Goal: Information Seeking & Learning: Learn about a topic

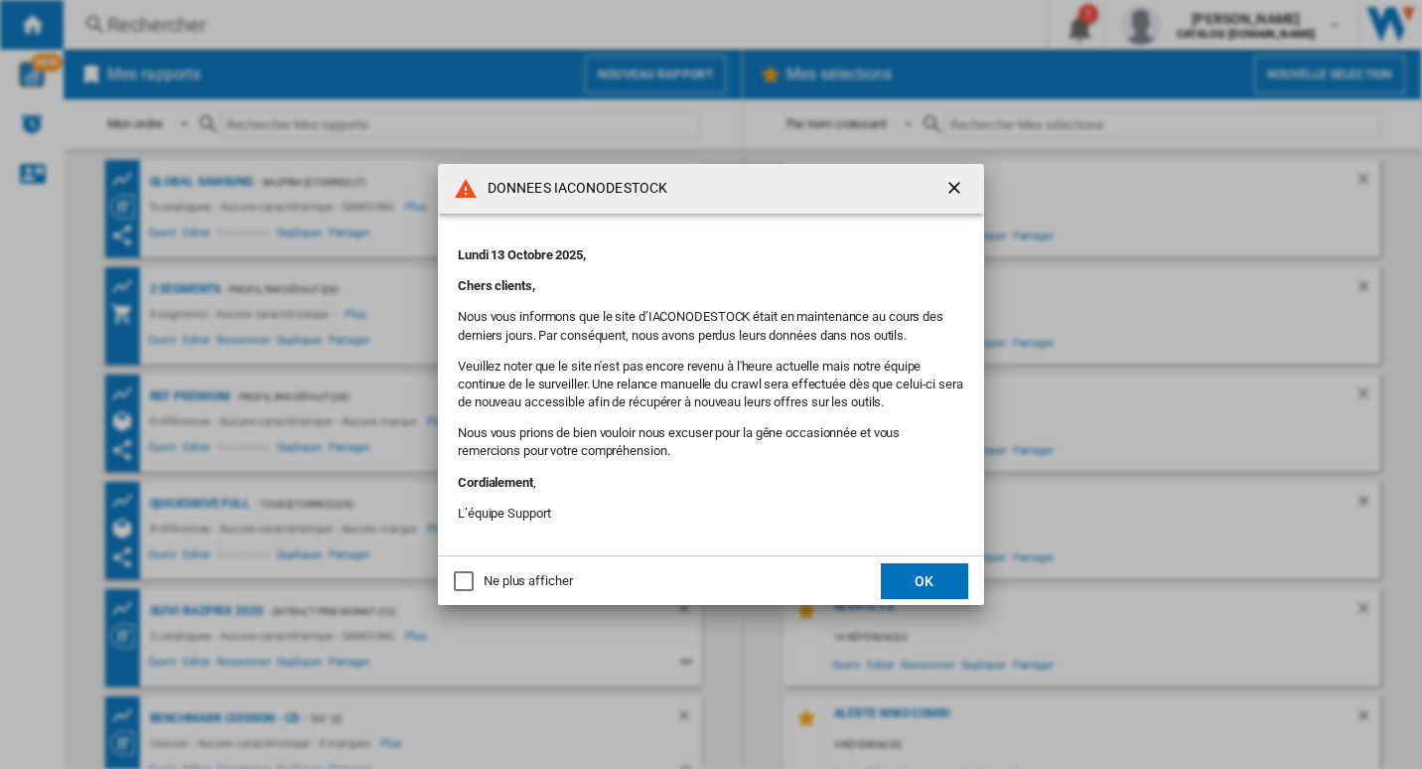
click at [940, 584] on button "OK" at bounding box center [924, 581] width 87 height 36
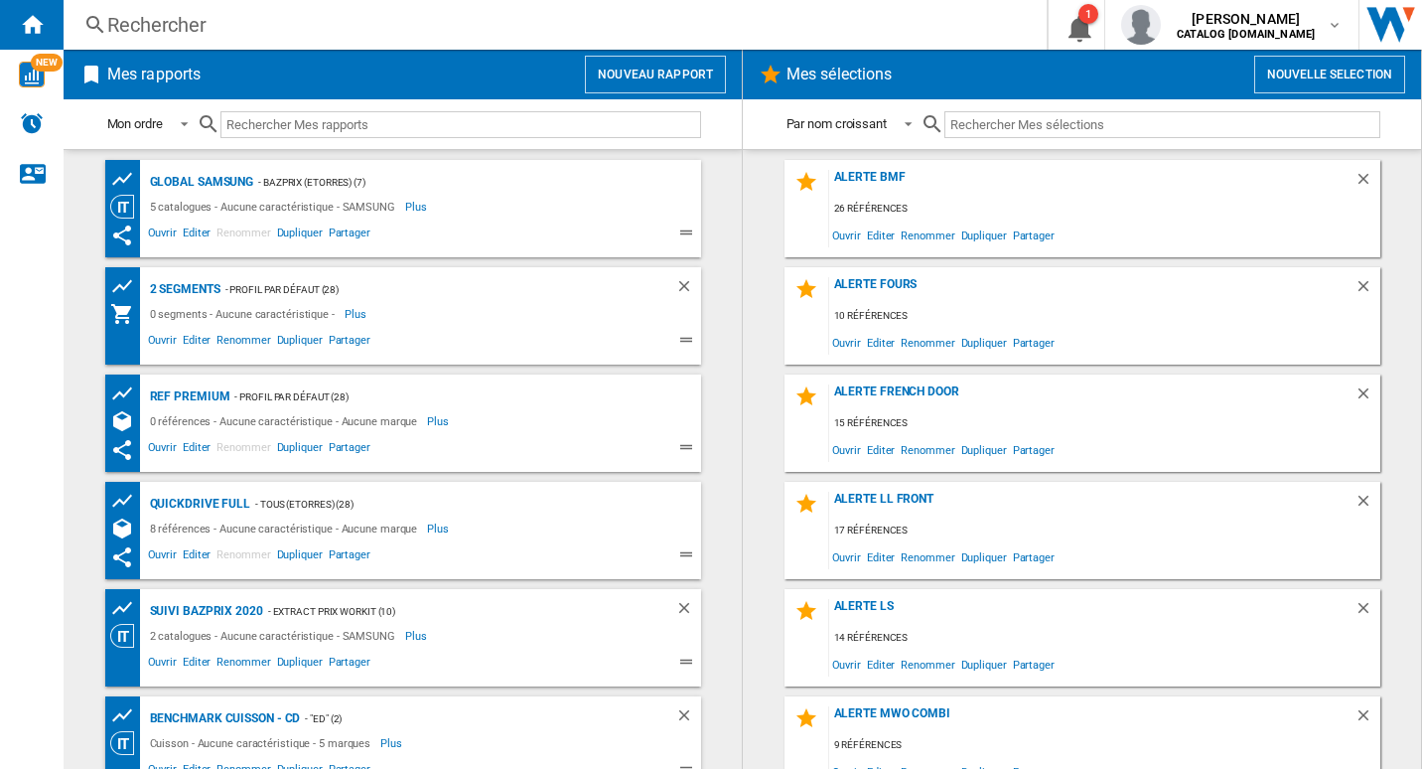
click at [874, 41] on div "Rechercher Rechercher 0 1 [PERSON_NAME] CATALOG [DOMAIN_NAME] CATALOG [DOMAIN_N…" at bounding box center [743, 25] width 1359 height 50
click at [486, 19] on div "Rechercher" at bounding box center [551, 25] width 888 height 28
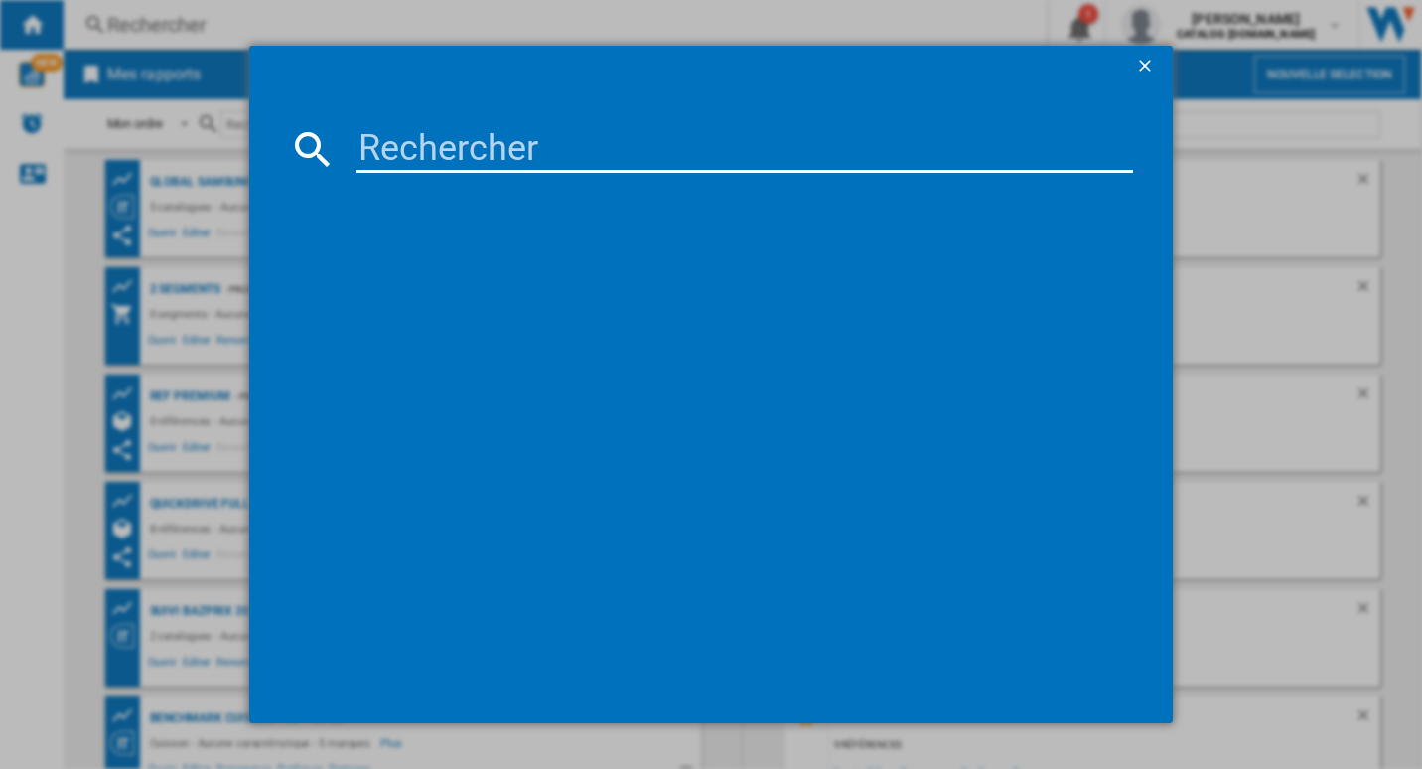
click at [518, 162] on input at bounding box center [746, 149] width 778 height 48
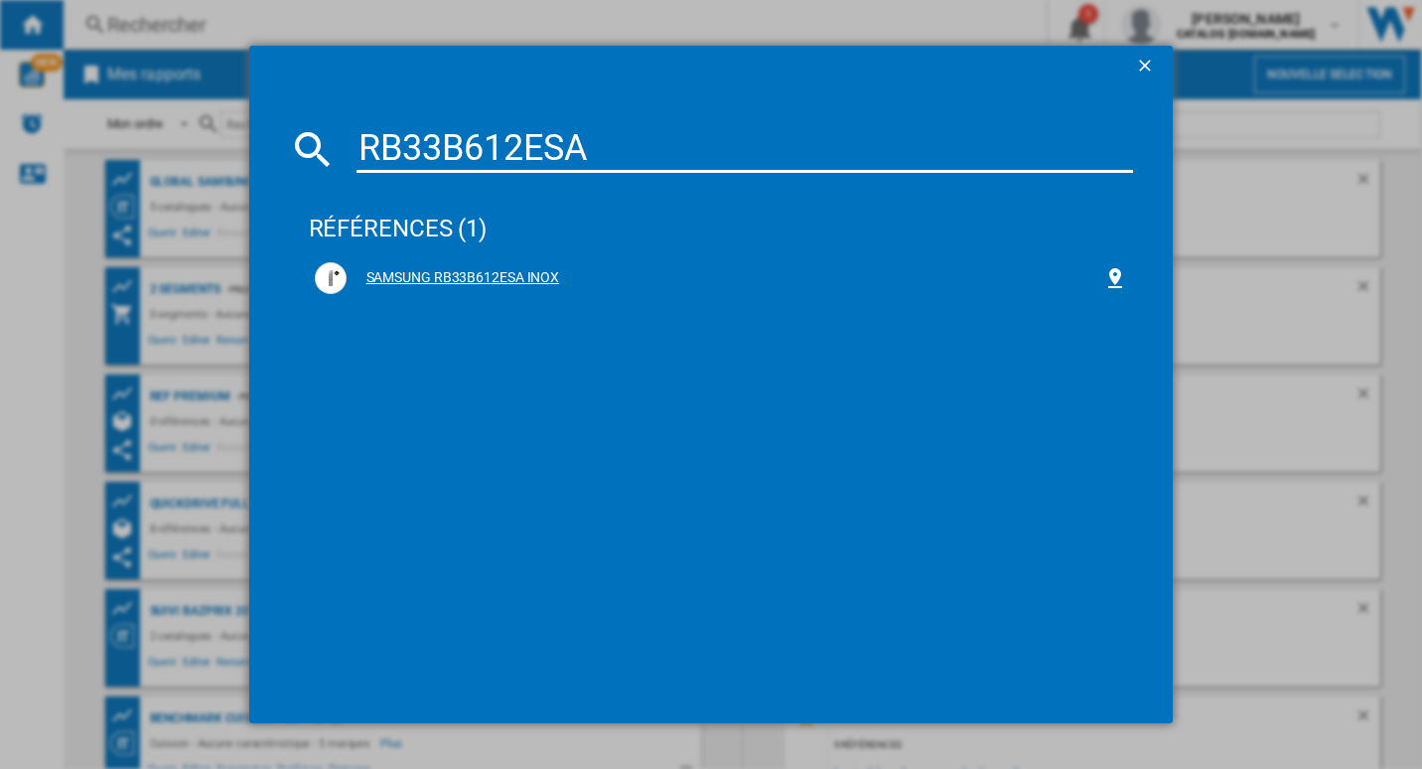
type input "RB33B612ESA"
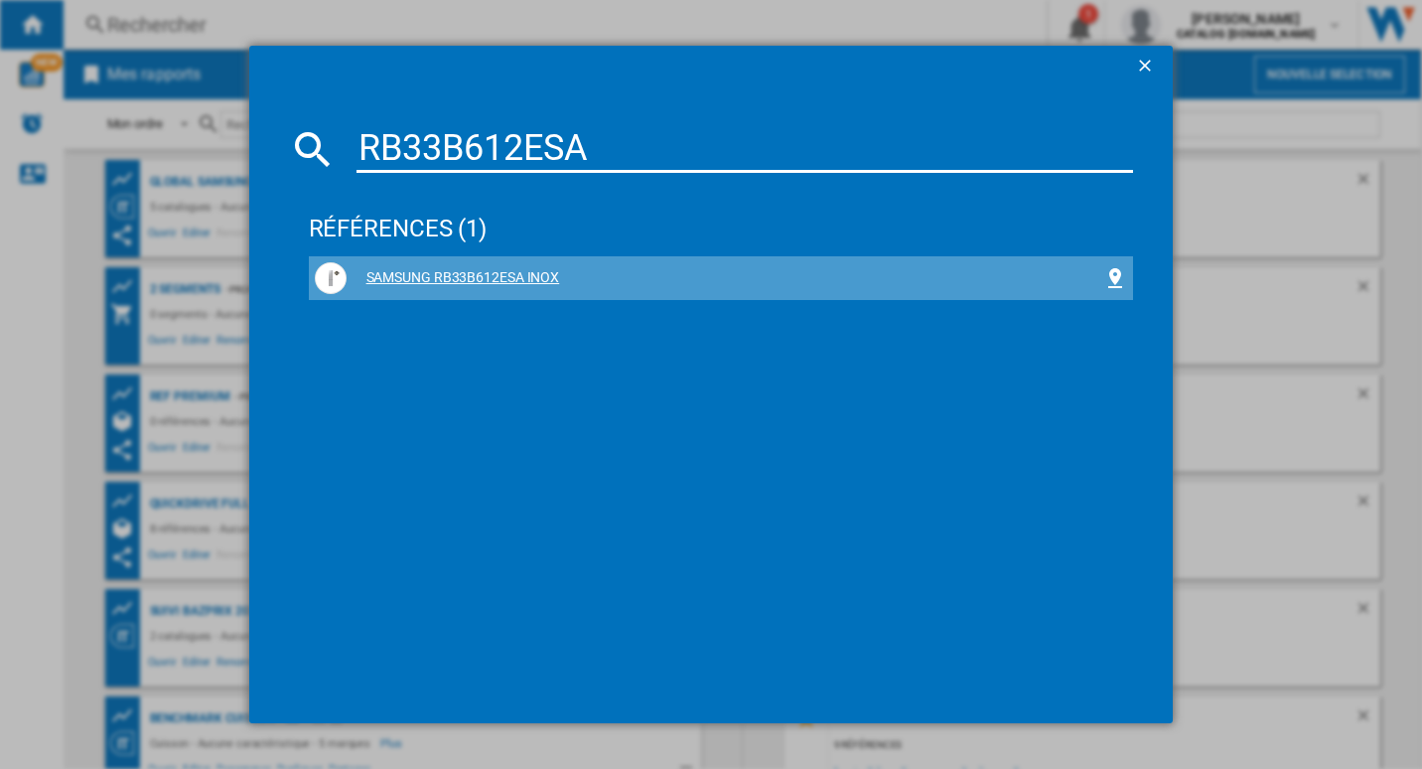
click at [529, 268] on div "SAMSUNG RB33B612ESA INOX" at bounding box center [726, 278] width 758 height 20
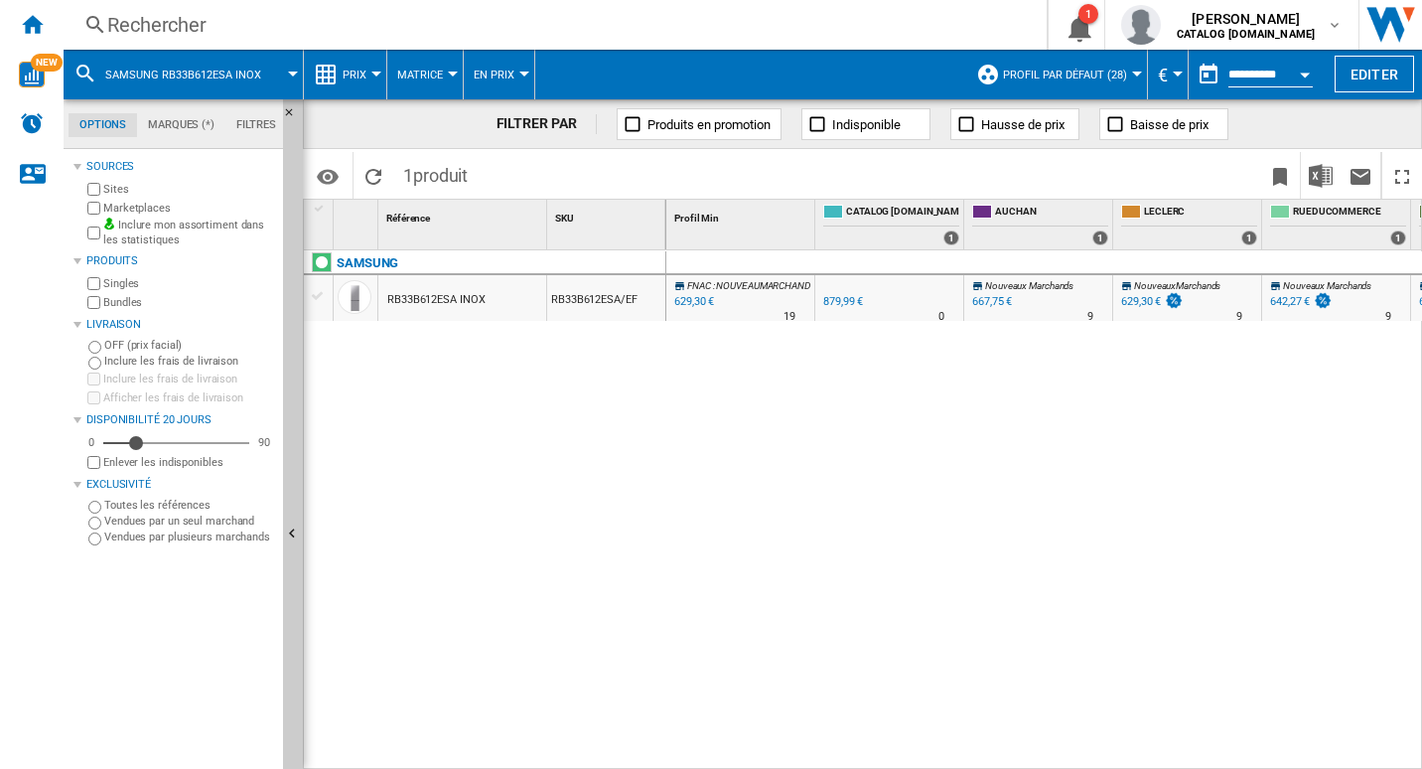
click at [343, 92] on button "Prix" at bounding box center [360, 75] width 34 height 50
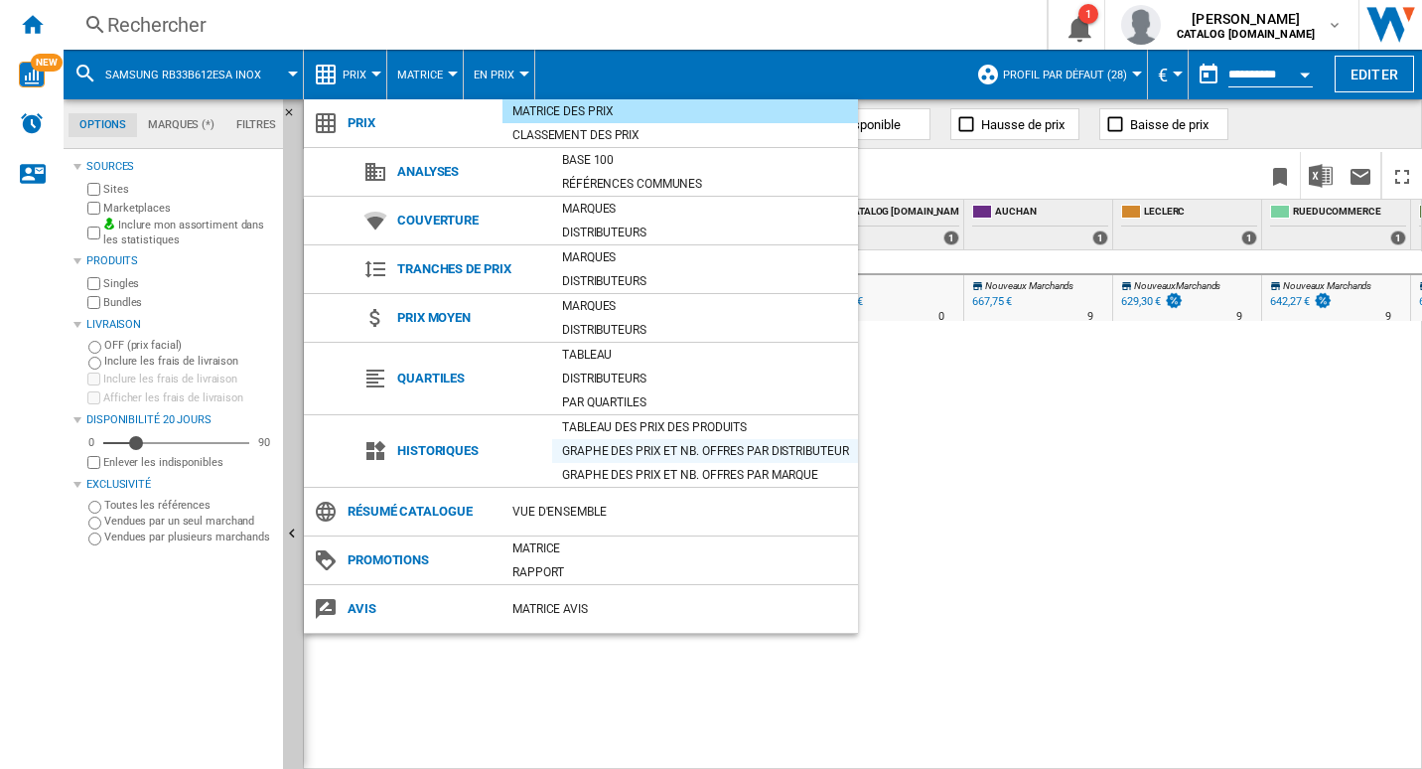
click at [613, 442] on div "Graphe des prix et nb. offres par distributeur" at bounding box center [705, 451] width 306 height 20
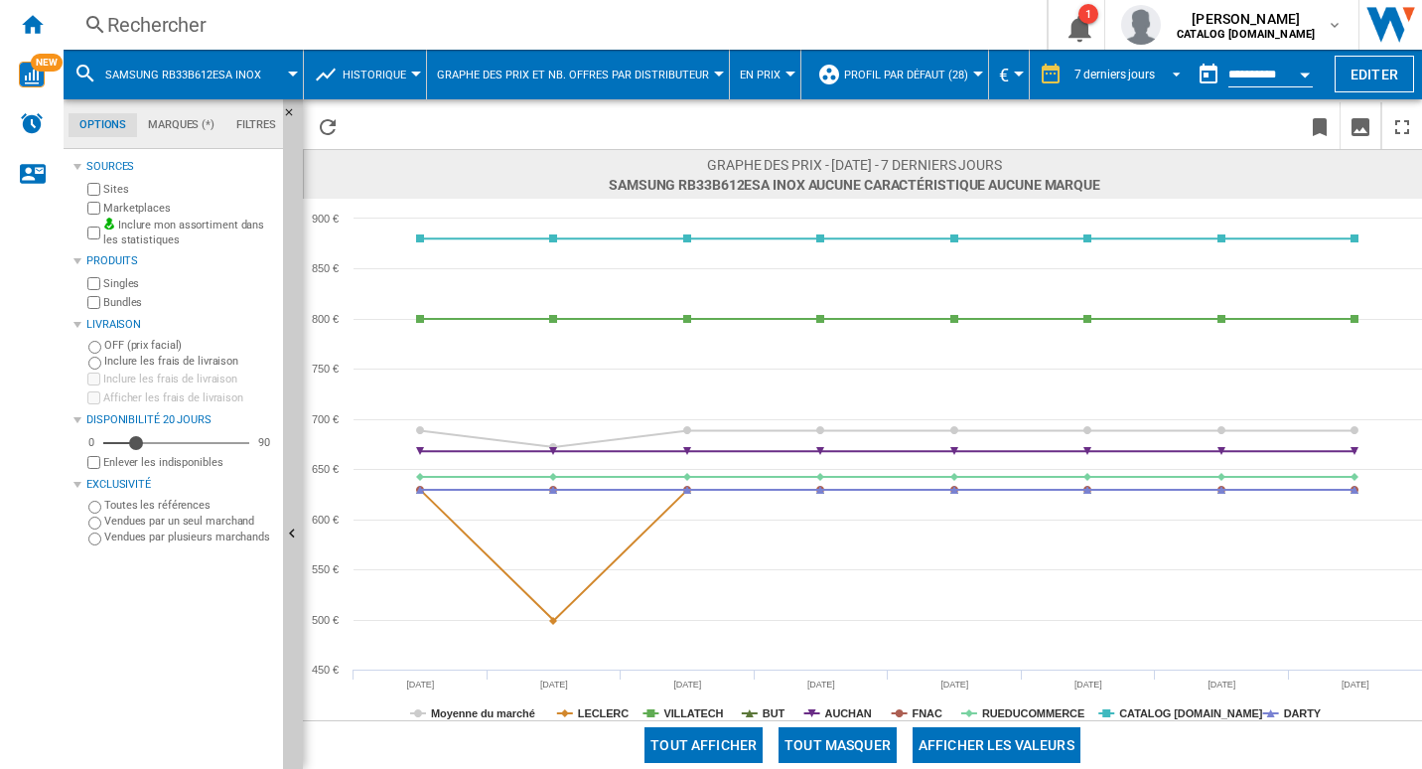
click at [1125, 74] on div "7 derniers jours" at bounding box center [1115, 75] width 80 height 14
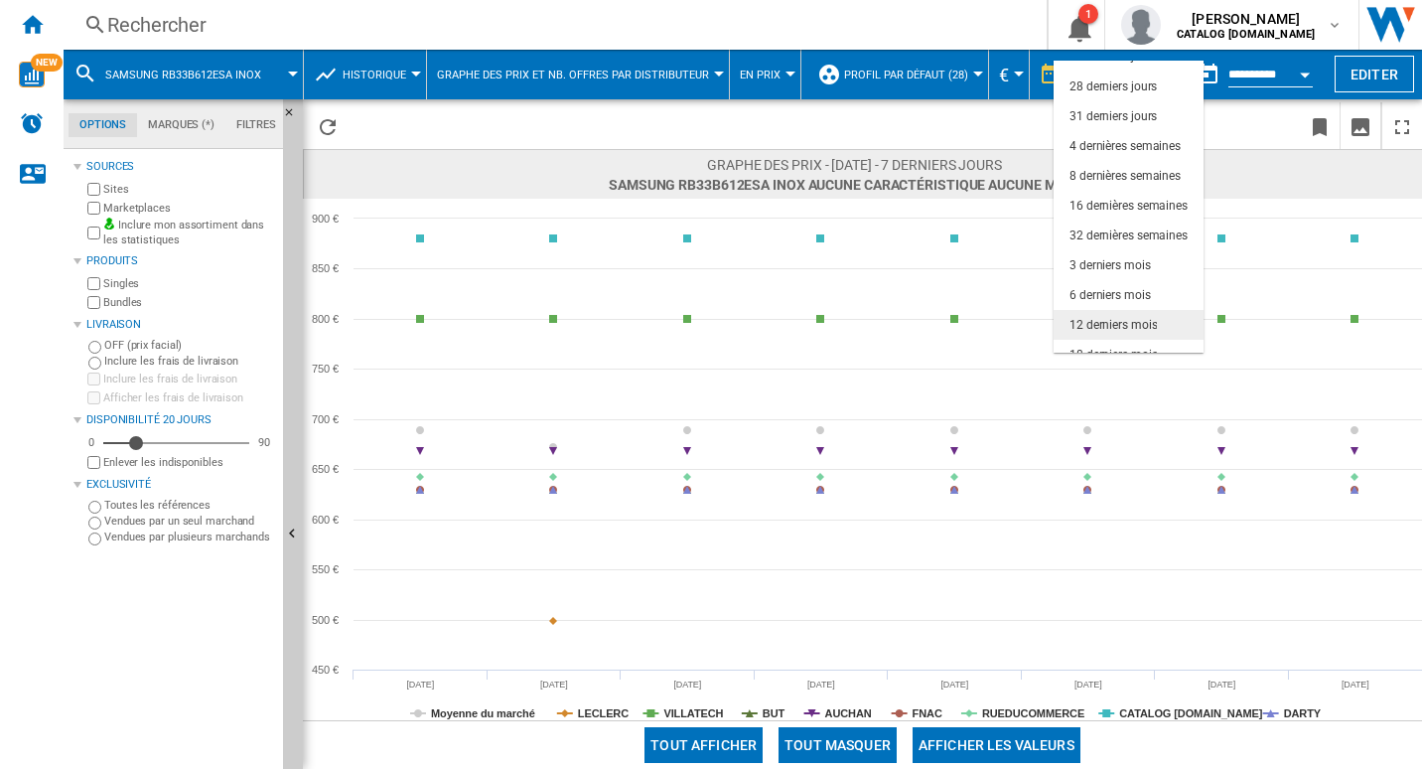
scroll to position [125, 0]
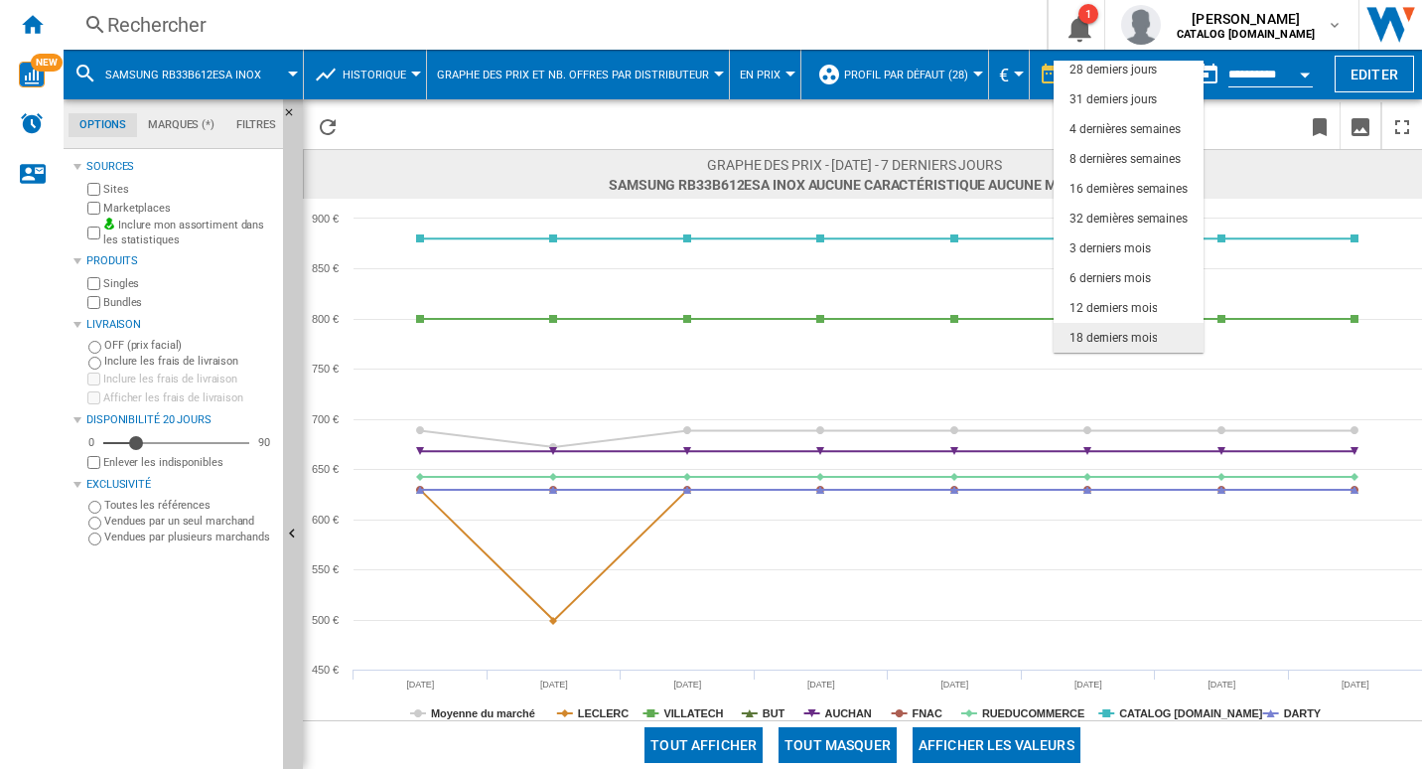
click at [1126, 335] on div "18 derniers mois" at bounding box center [1113, 338] width 87 height 17
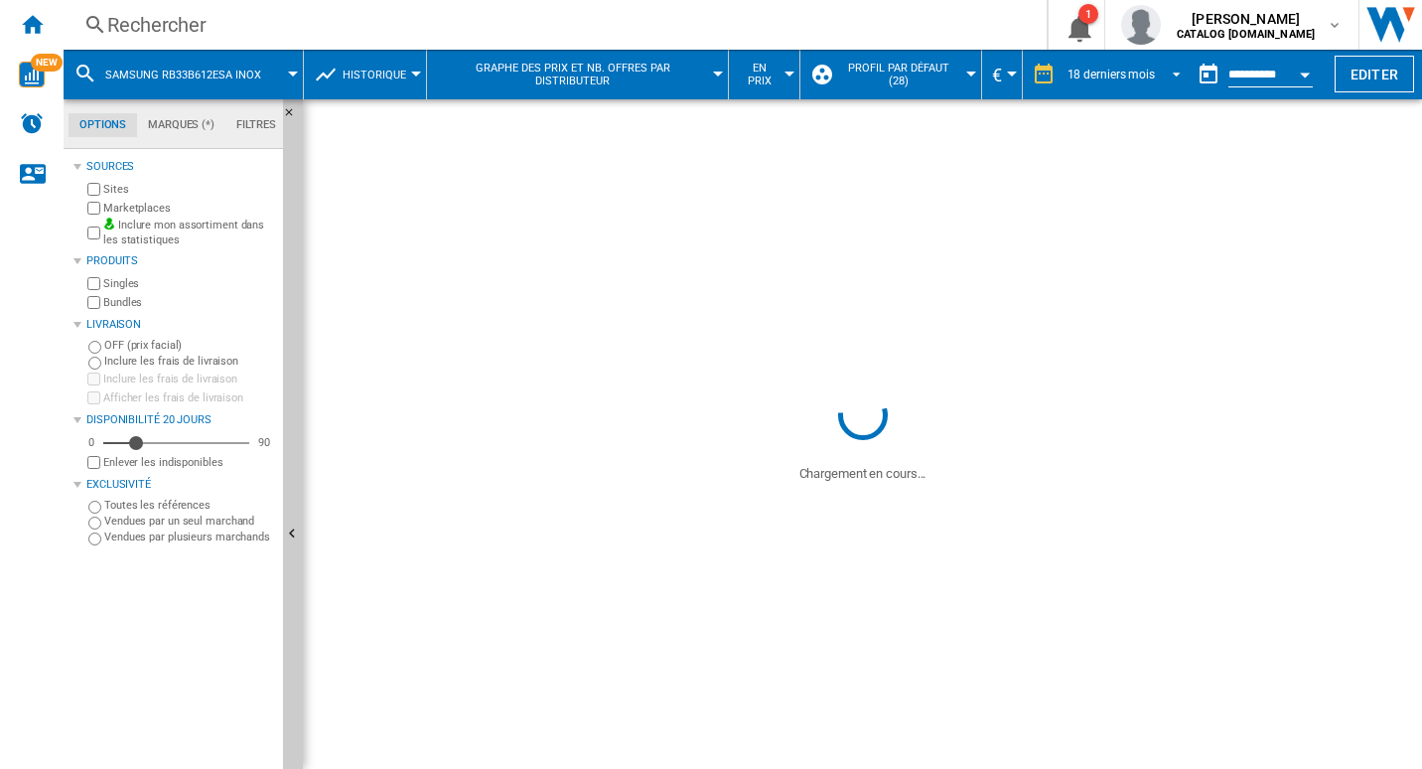
click at [1139, 77] on div "18 derniers mois" at bounding box center [1111, 75] width 87 height 14
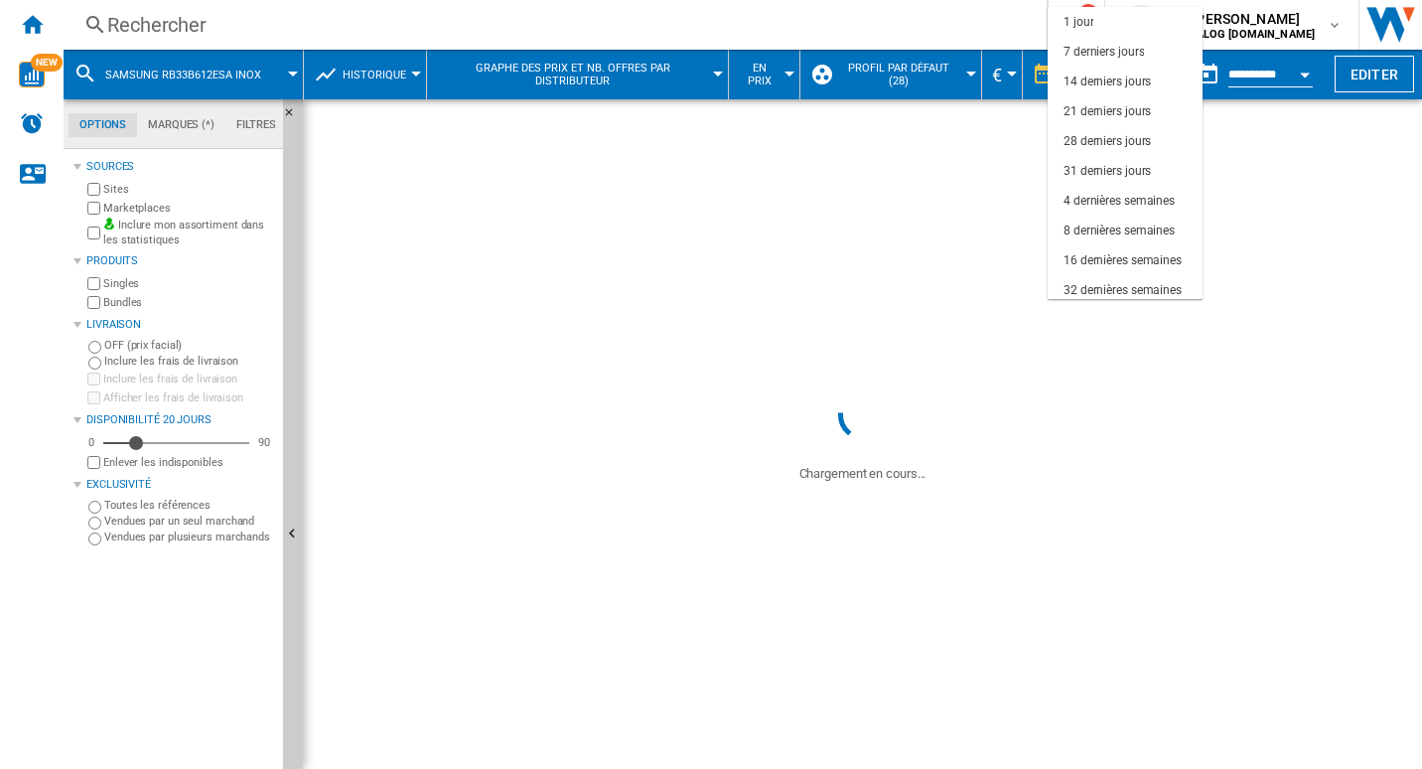
scroll to position [125, 0]
click at [1288, 72] on md-backdrop at bounding box center [711, 384] width 1422 height 769
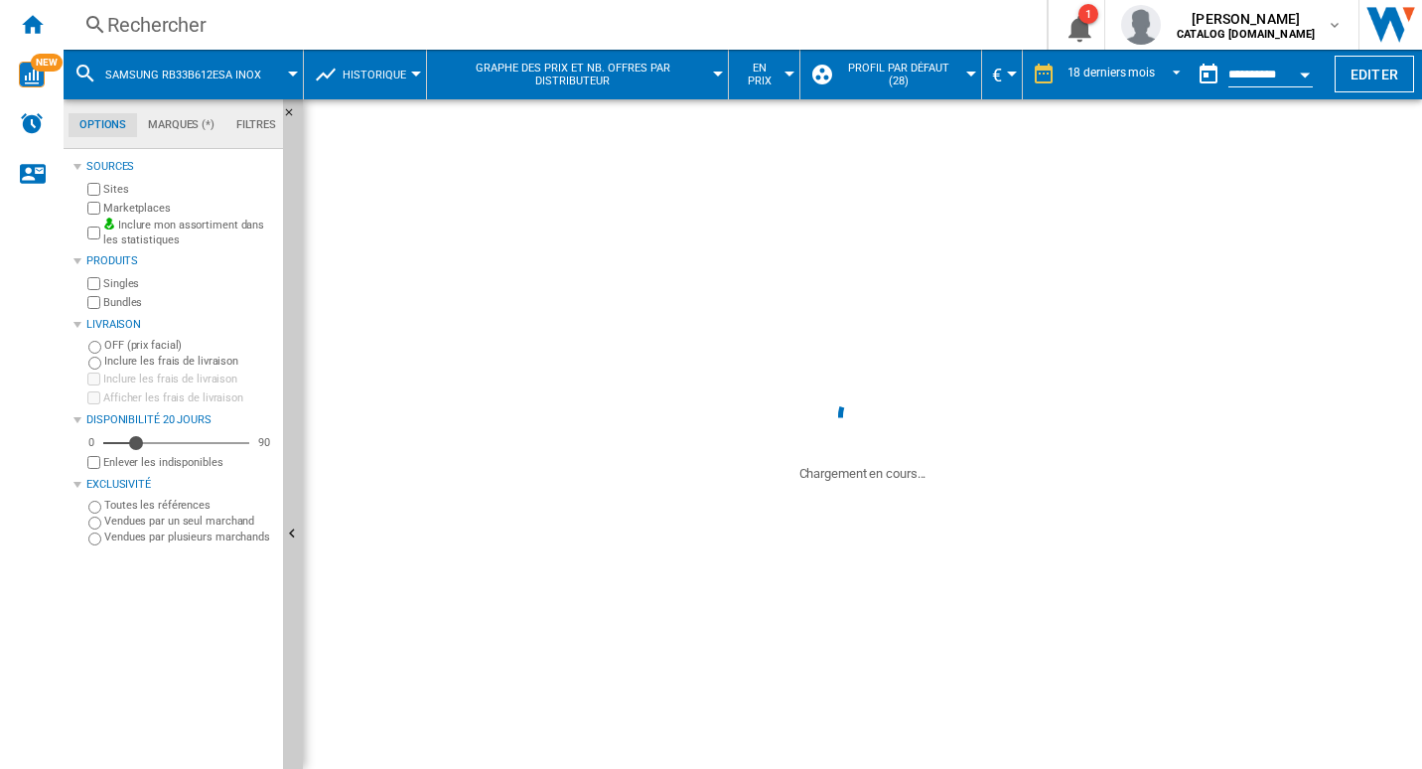
click at [1217, 77] on button "button" at bounding box center [1209, 75] width 40 height 40
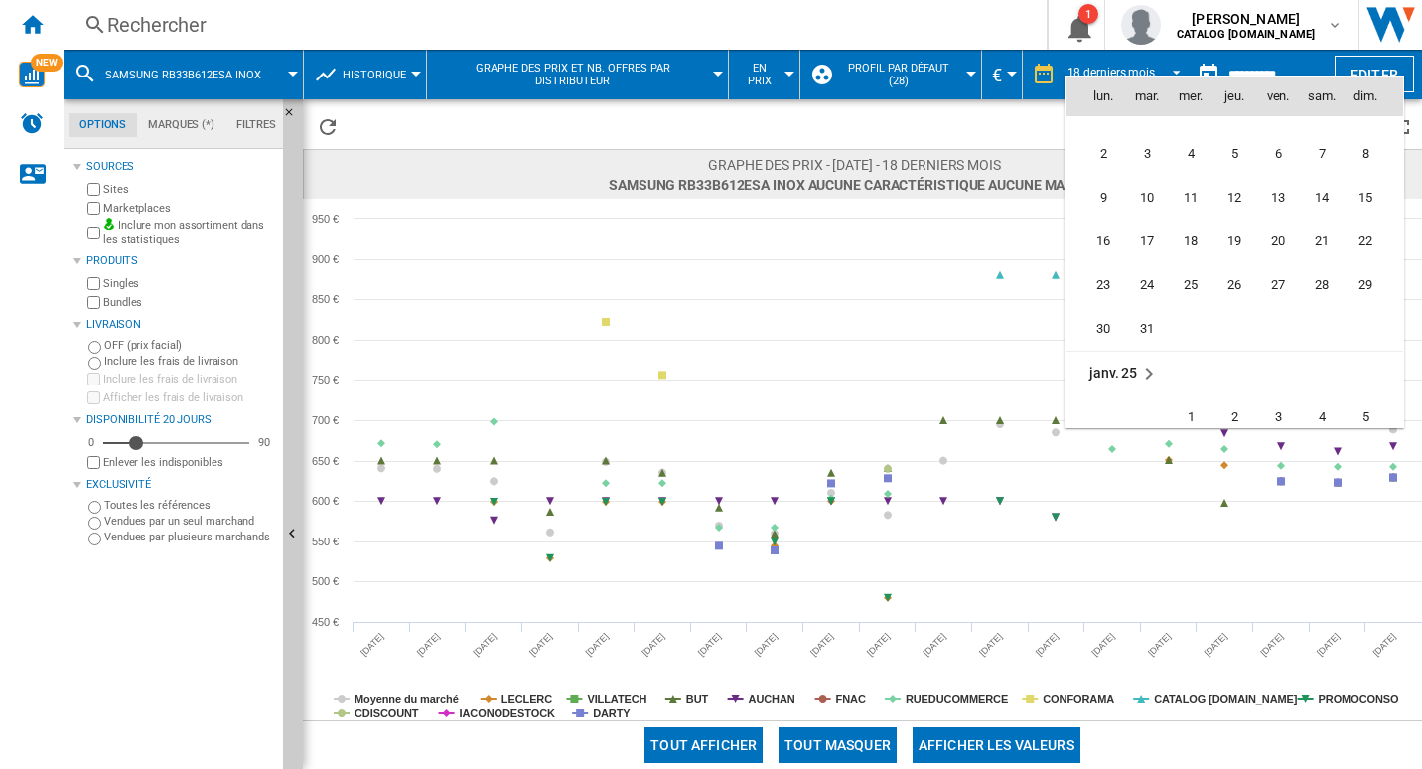
scroll to position [6892, 0]
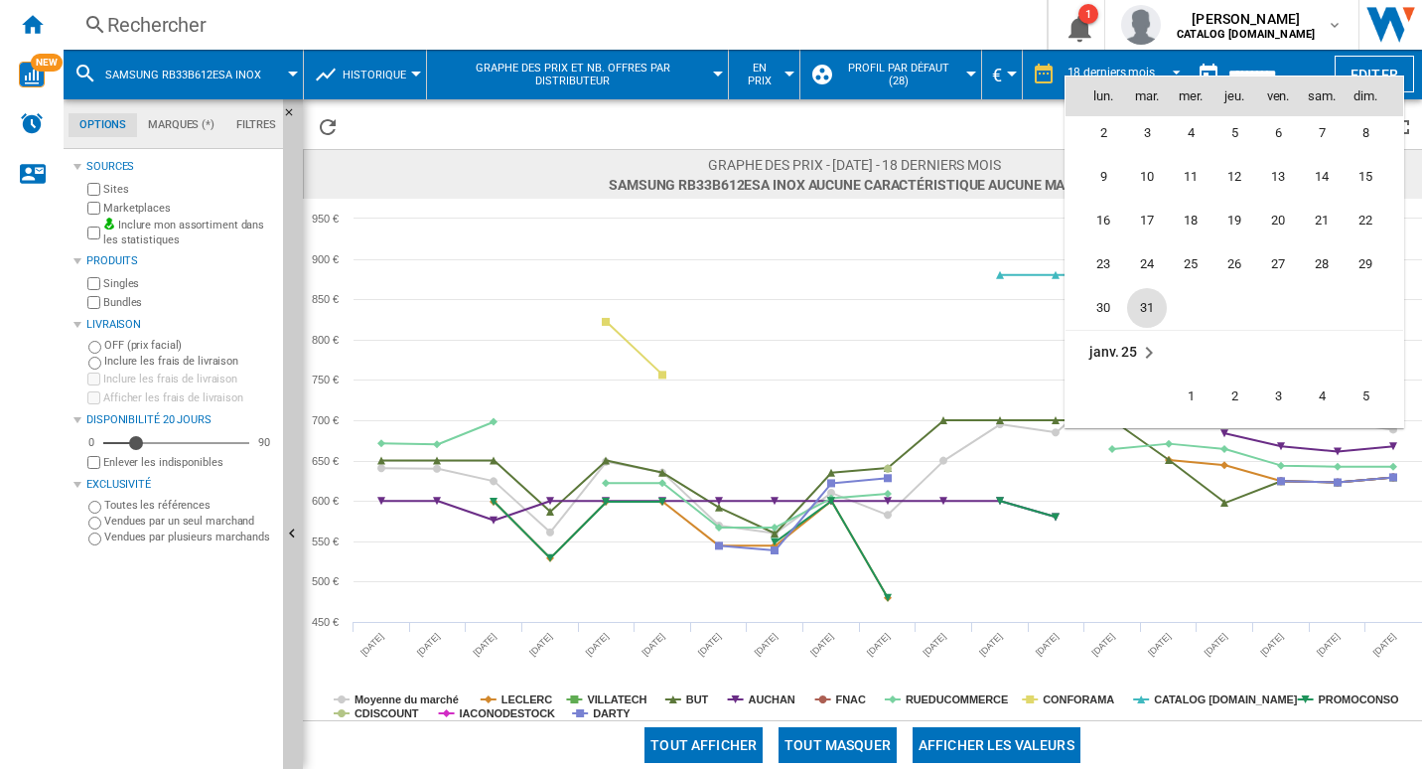
click at [1150, 304] on span "31" at bounding box center [1147, 308] width 40 height 40
type input "**********"
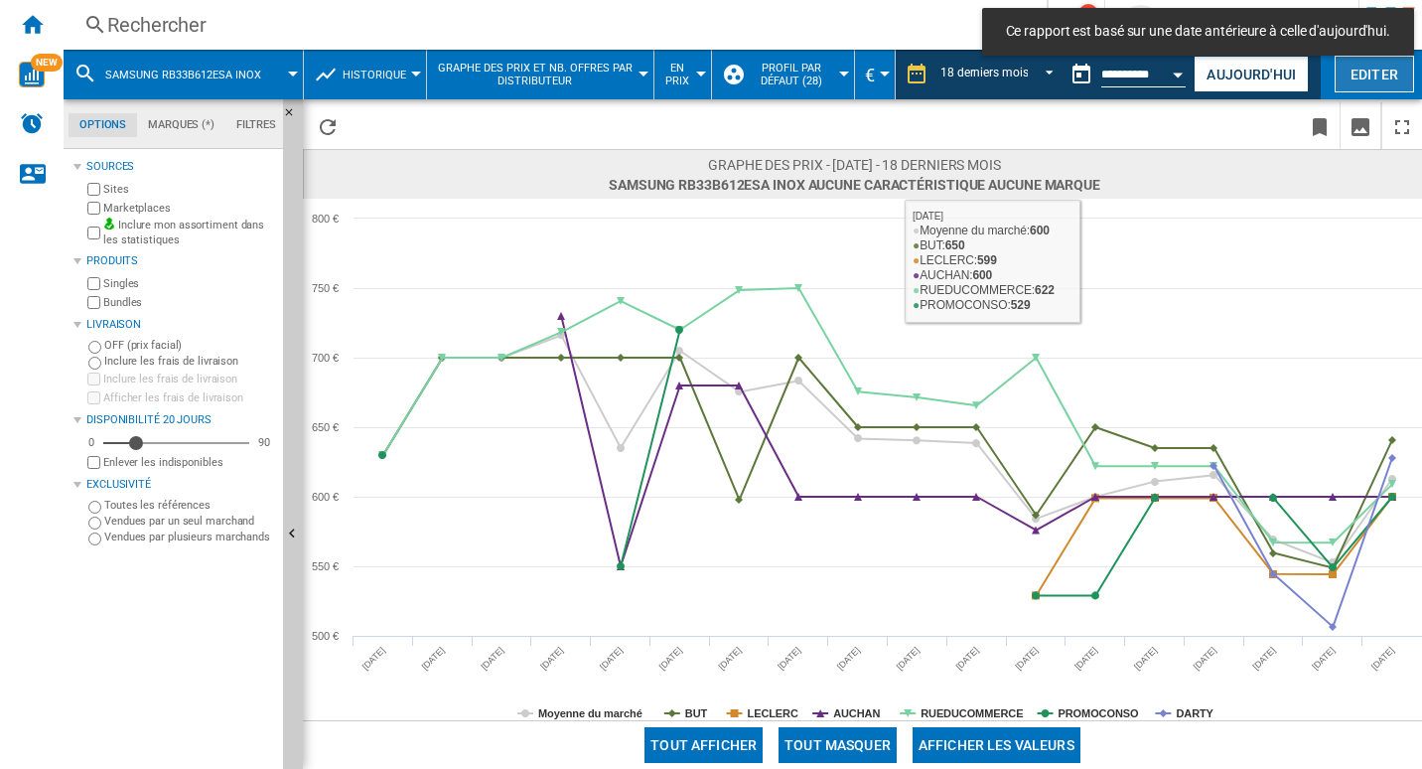
click at [1394, 72] on button "Editer" at bounding box center [1374, 74] width 79 height 37
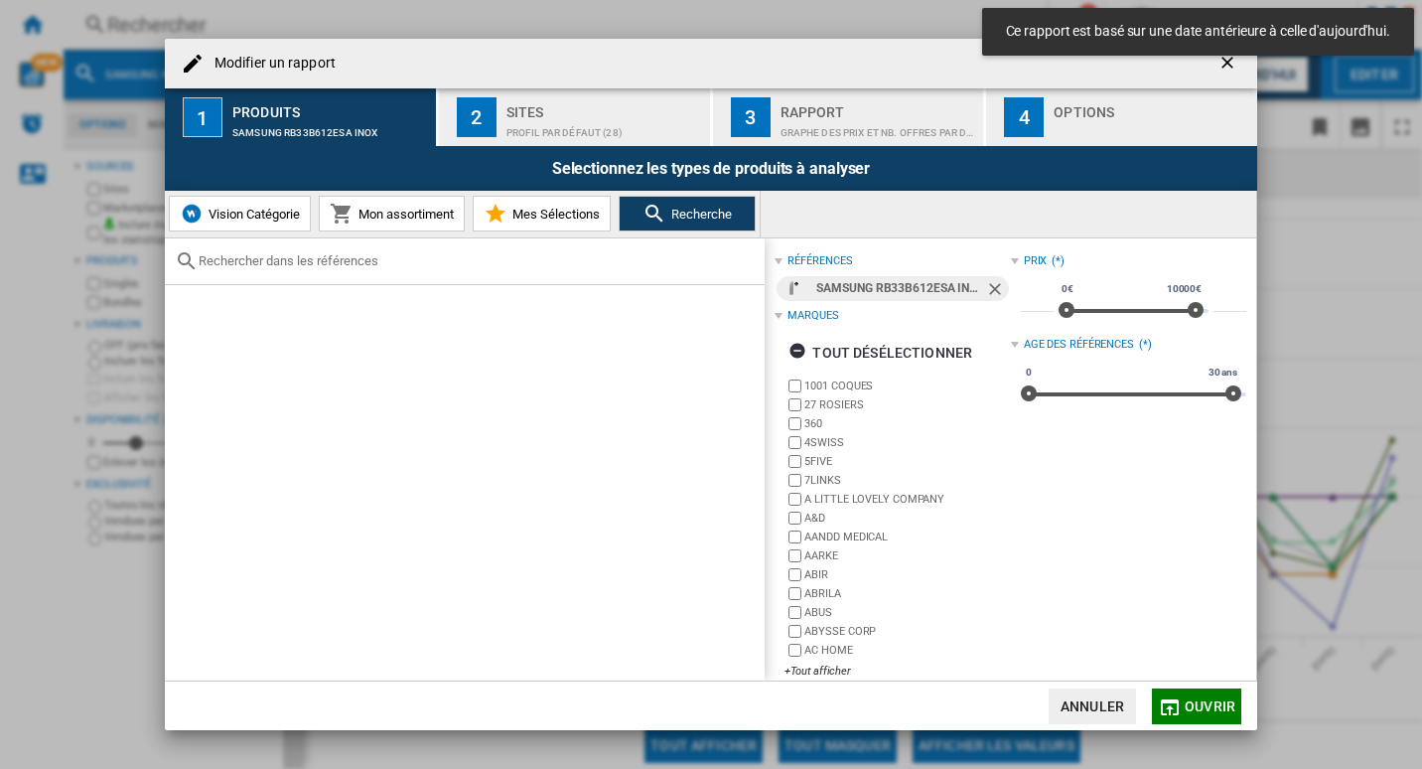
click at [625, 117] on div "Profil par défaut (28)" at bounding box center [605, 127] width 196 height 21
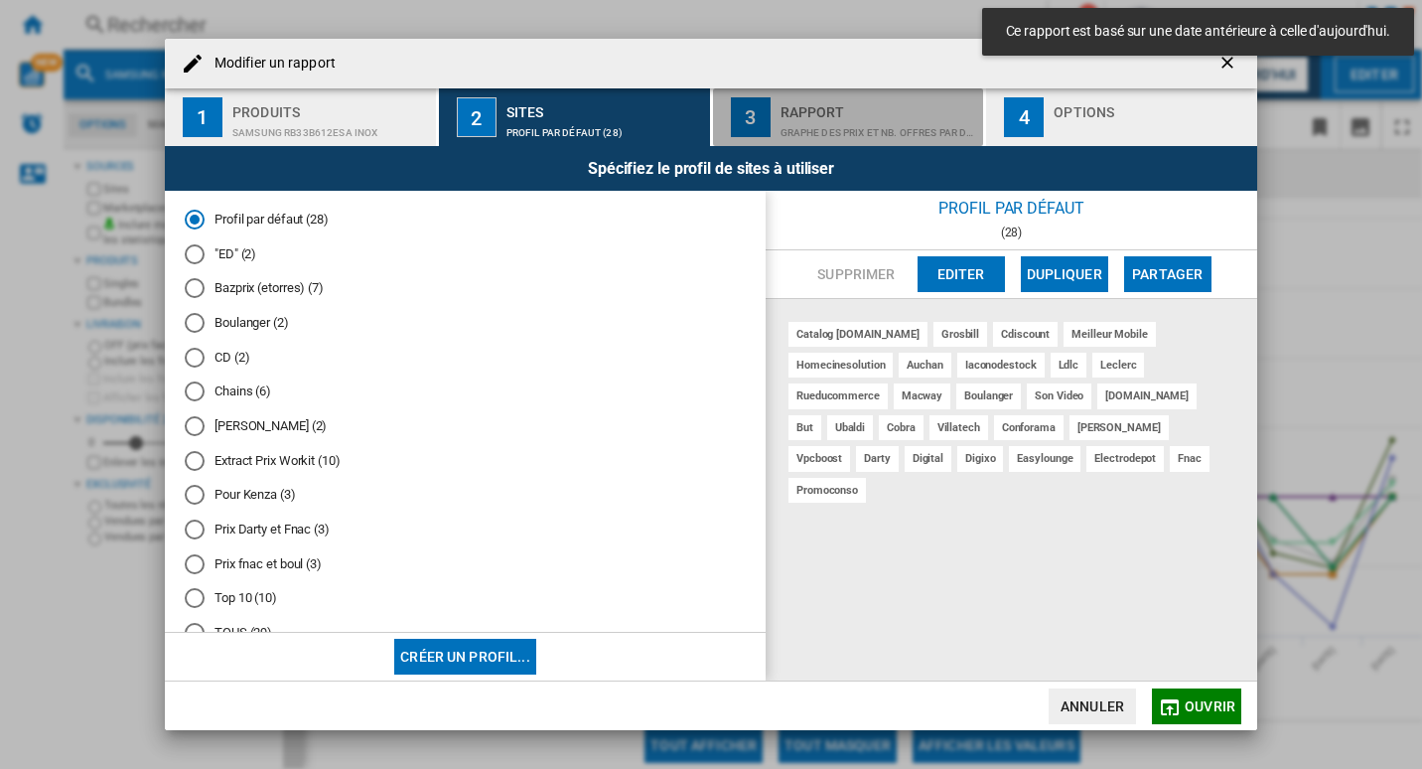
click at [827, 117] on div "Graphe des prix et nb. offres par distributeur" at bounding box center [879, 127] width 196 height 21
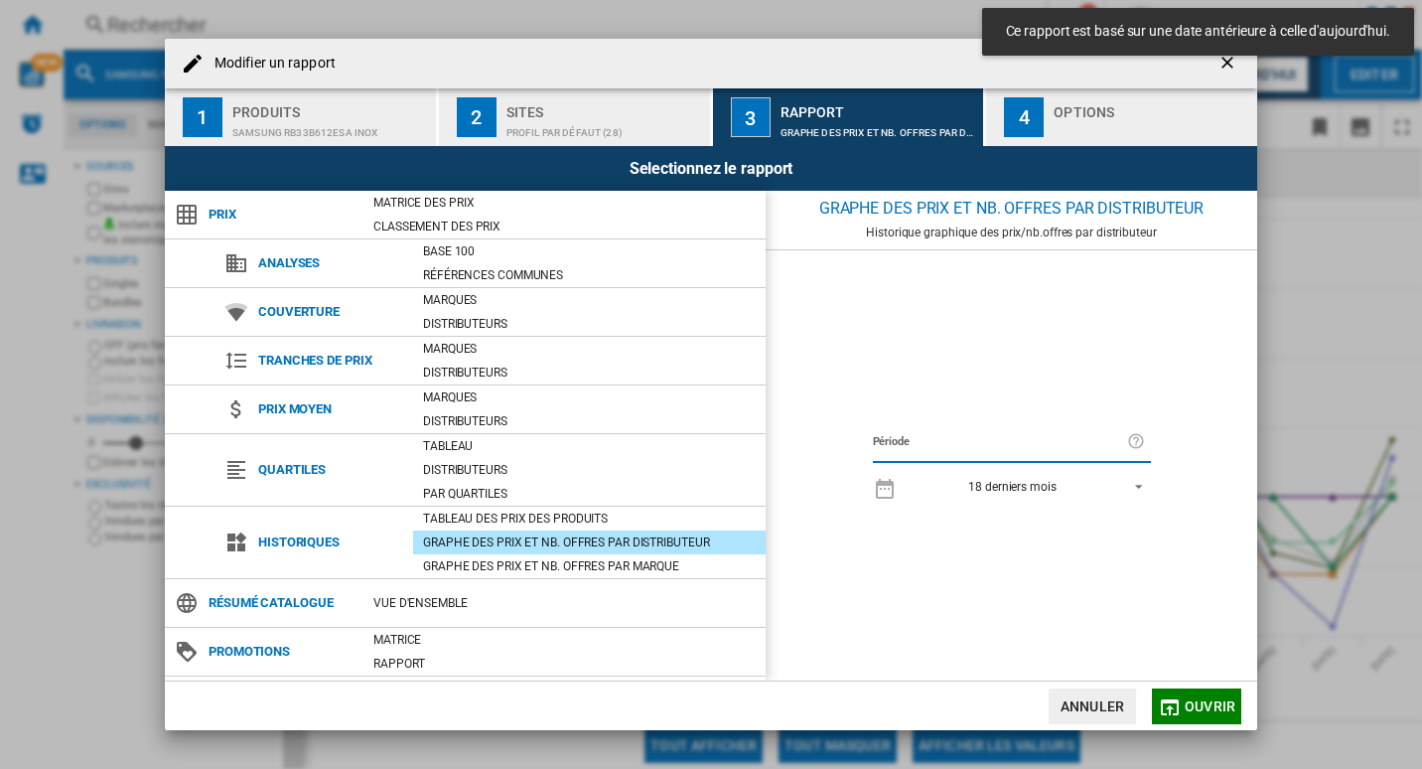
click at [588, 128] on div "Profil par défaut (28)" at bounding box center [605, 127] width 196 height 21
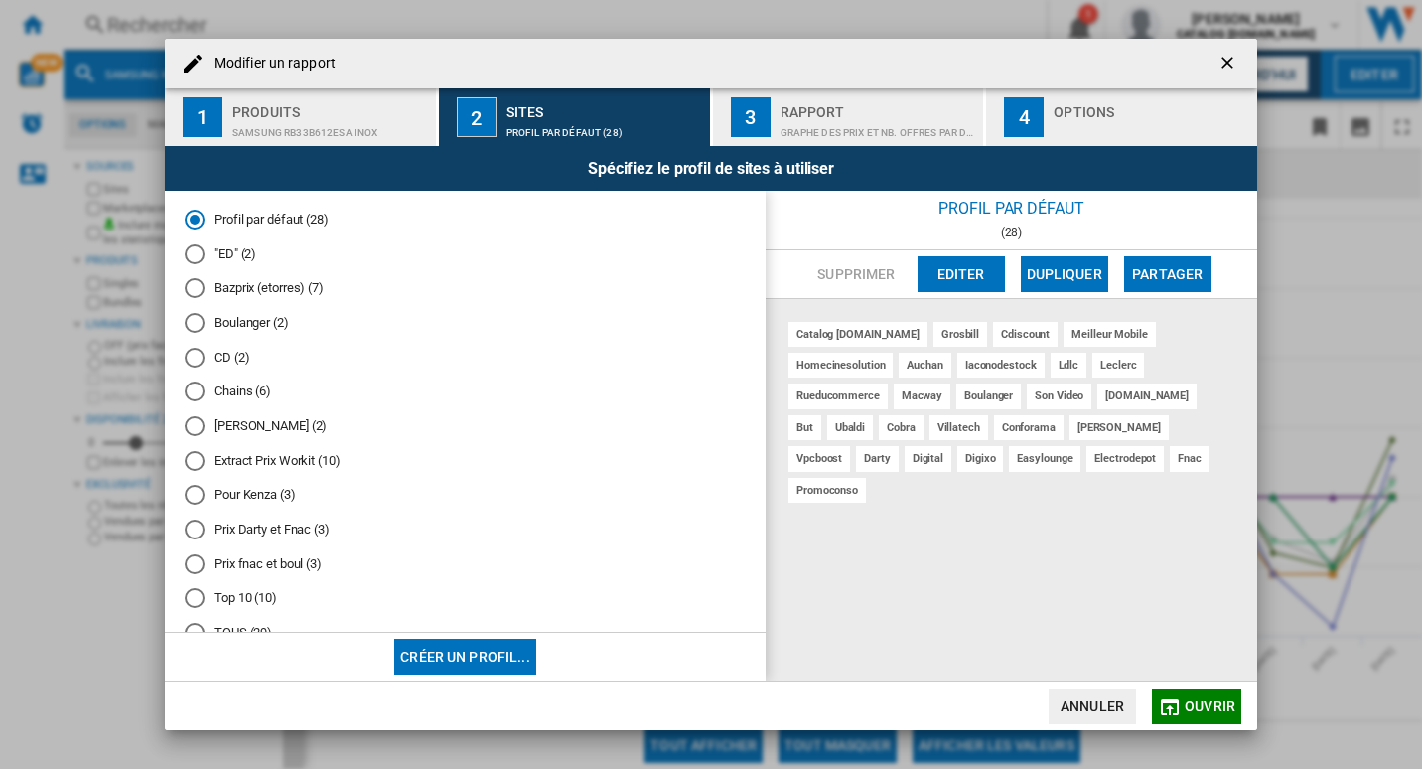
click at [1119, 114] on div "Options" at bounding box center [1152, 106] width 196 height 21
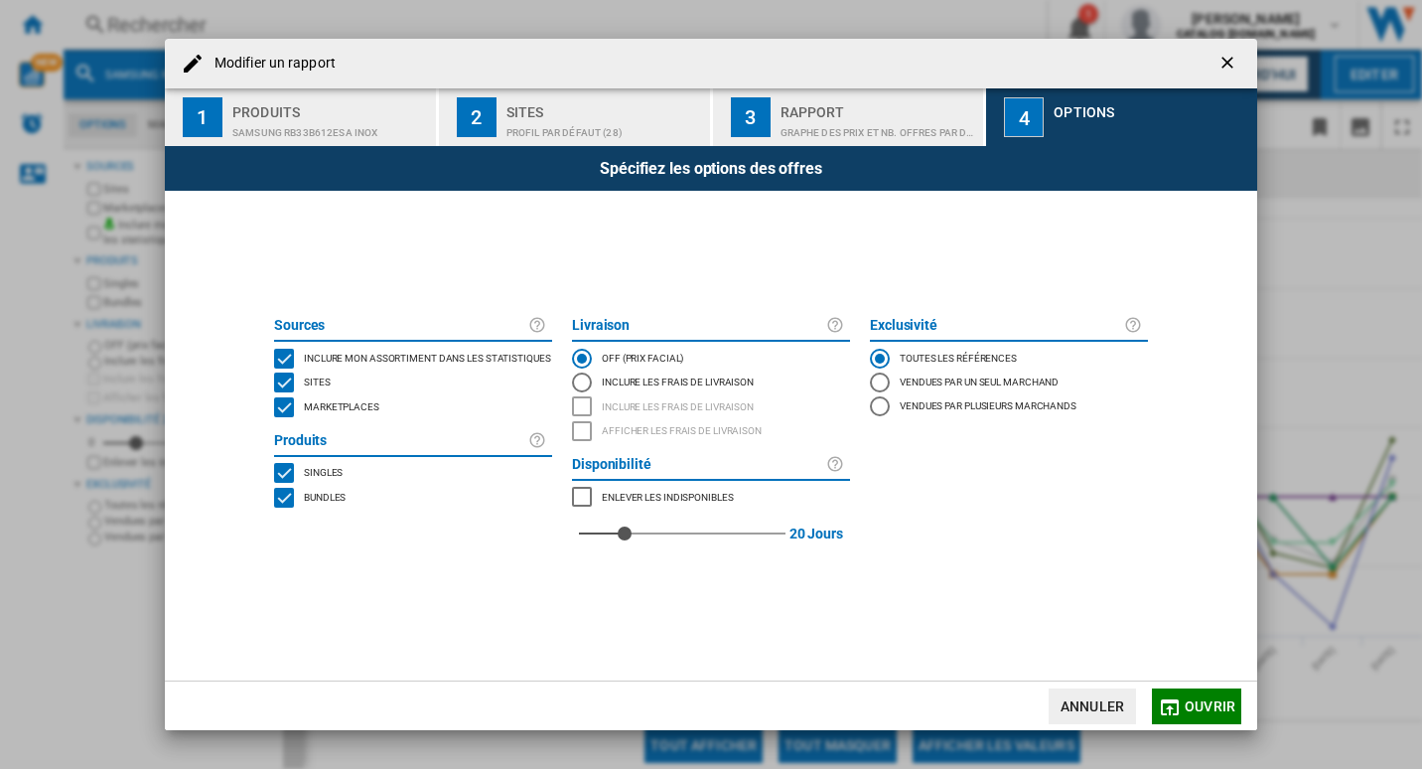
click at [325, 411] on span "Marketplaces" at bounding box center [341, 405] width 75 height 14
click at [1204, 705] on span "Ouvrir" at bounding box center [1210, 706] width 51 height 16
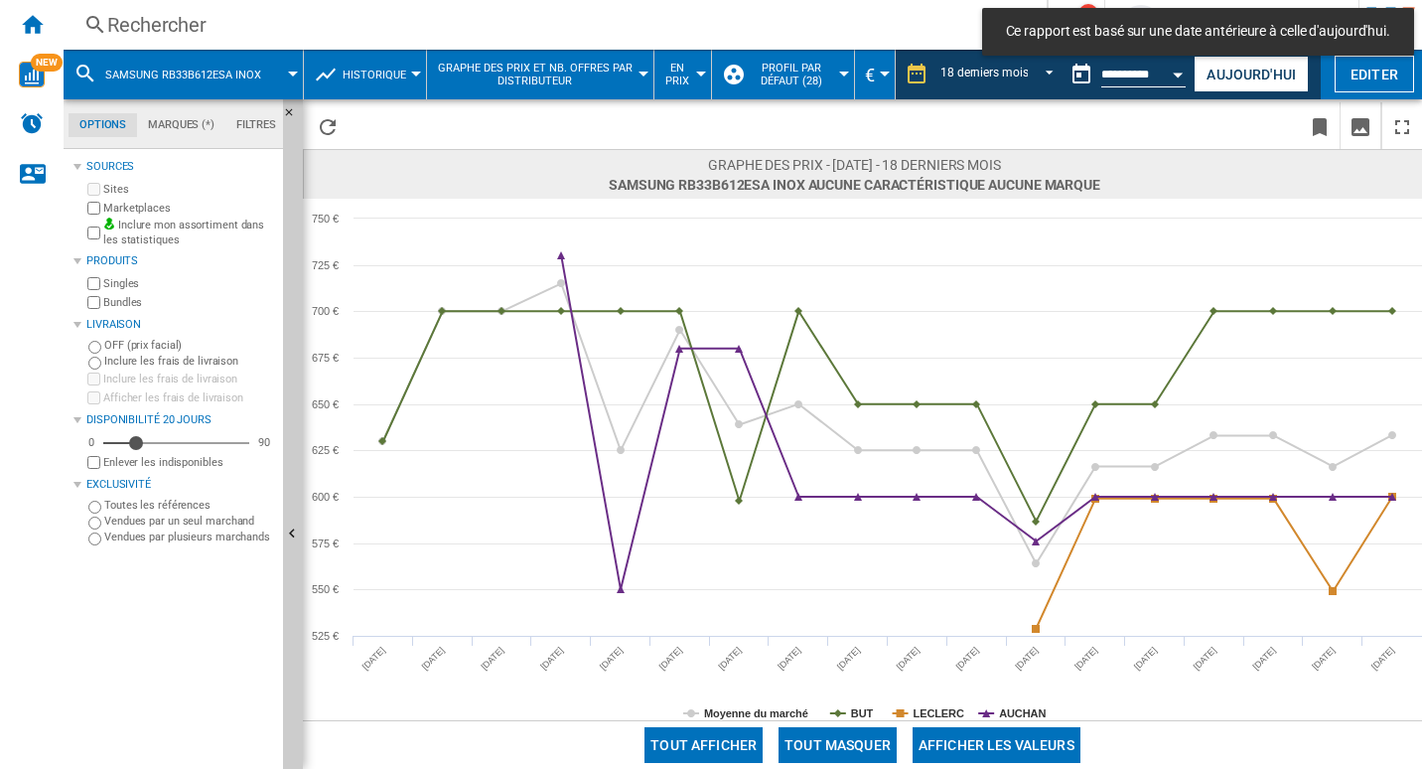
click at [823, 737] on button "Tout masquer" at bounding box center [838, 745] width 118 height 36
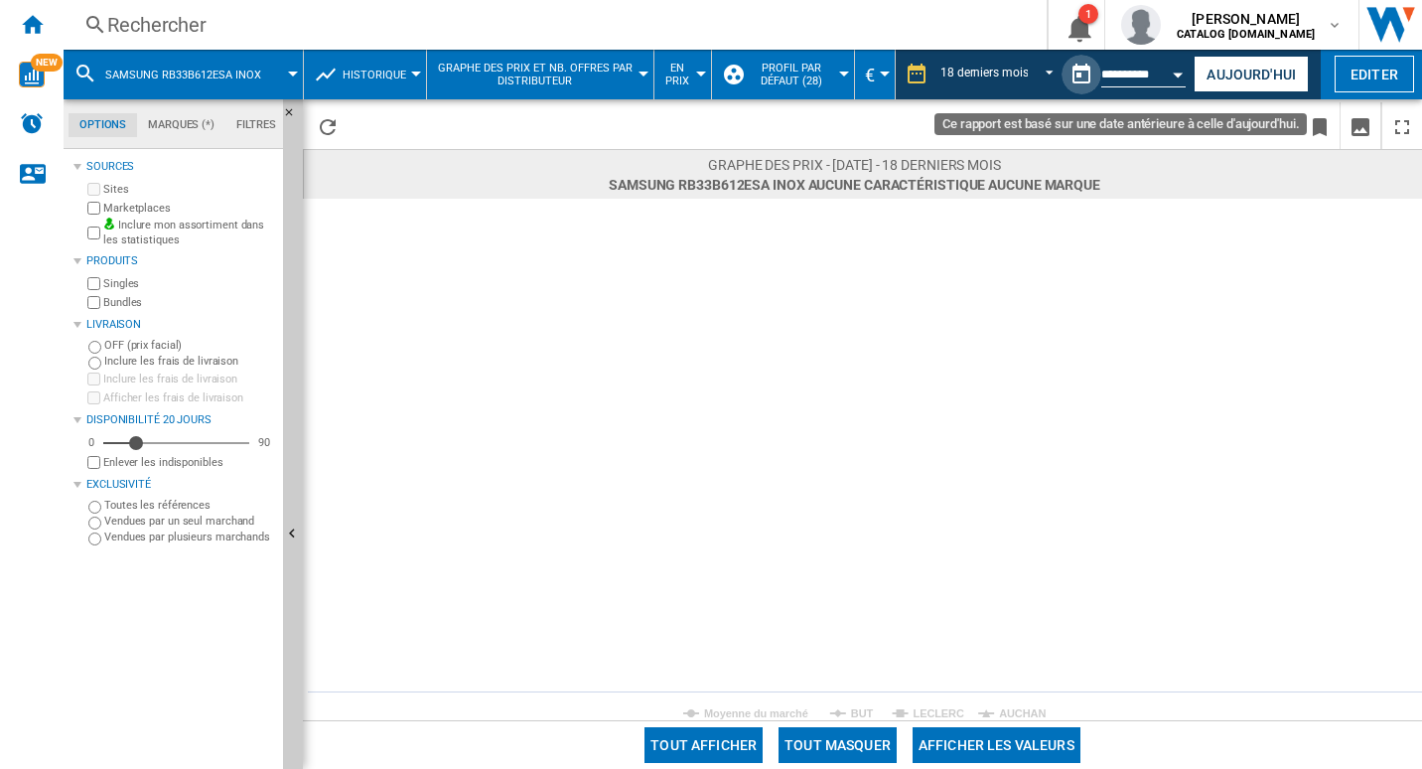
click at [1077, 69] on button "Ce rapport est basé sur une date antérieure à celle d'aujourd'hui." at bounding box center [1082, 75] width 40 height 40
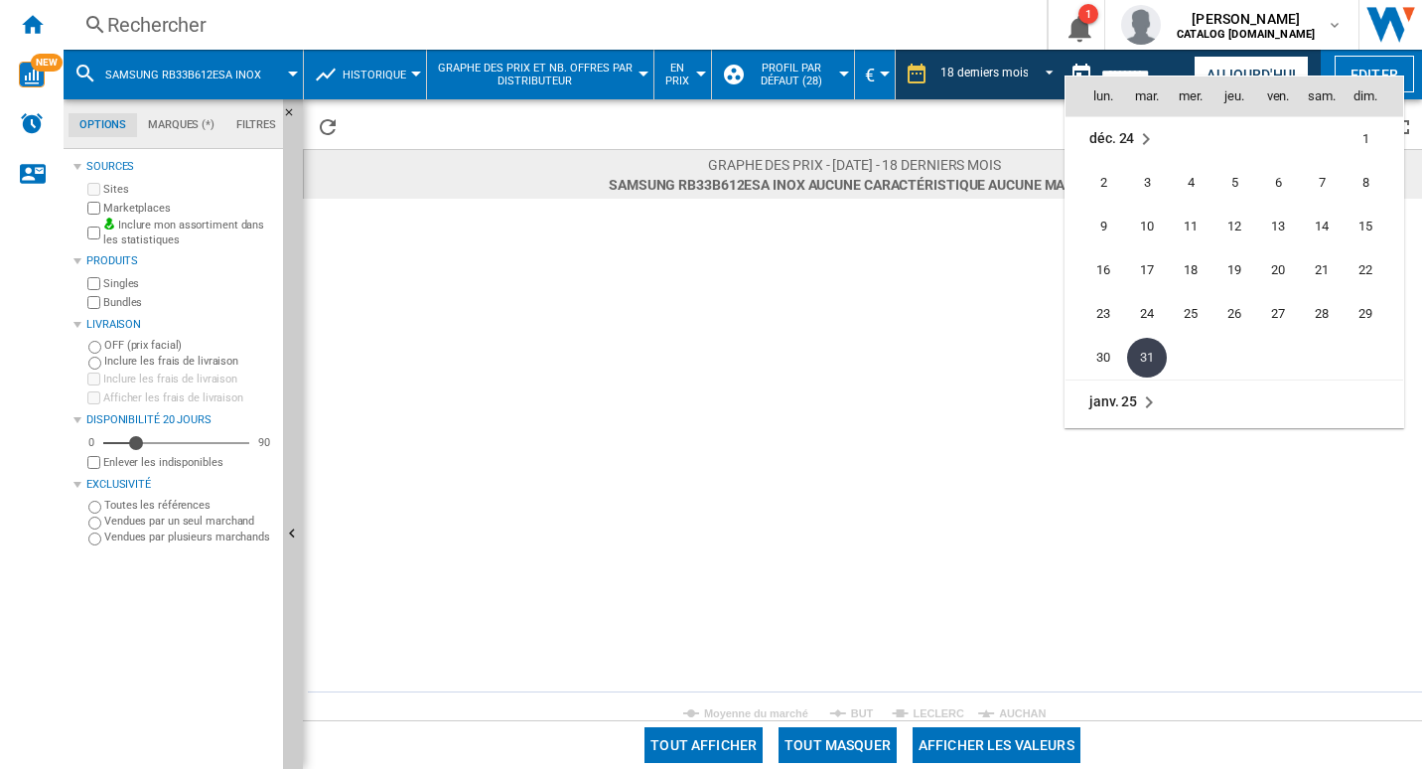
scroll to position [6644, 0]
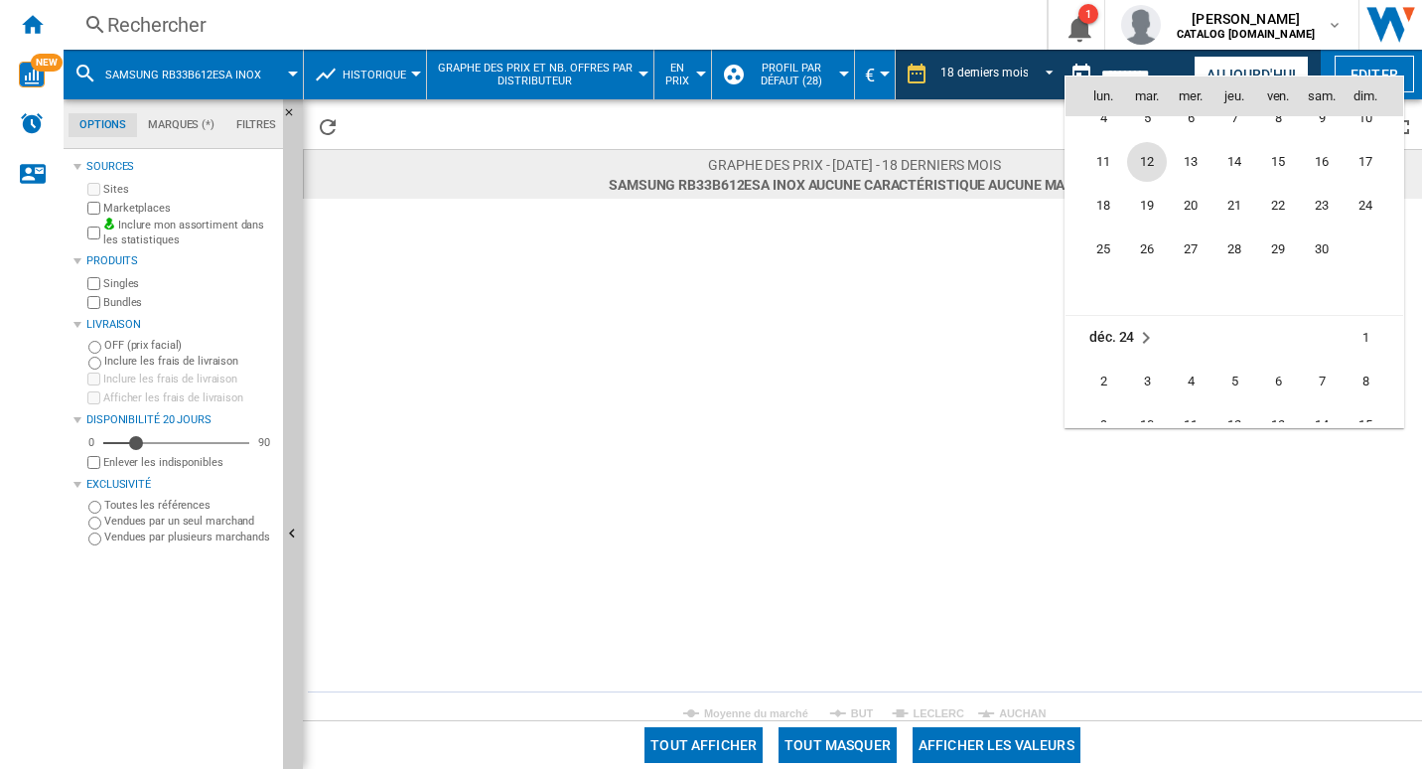
click at [1158, 177] on span "12" at bounding box center [1147, 162] width 40 height 40
type input "**********"
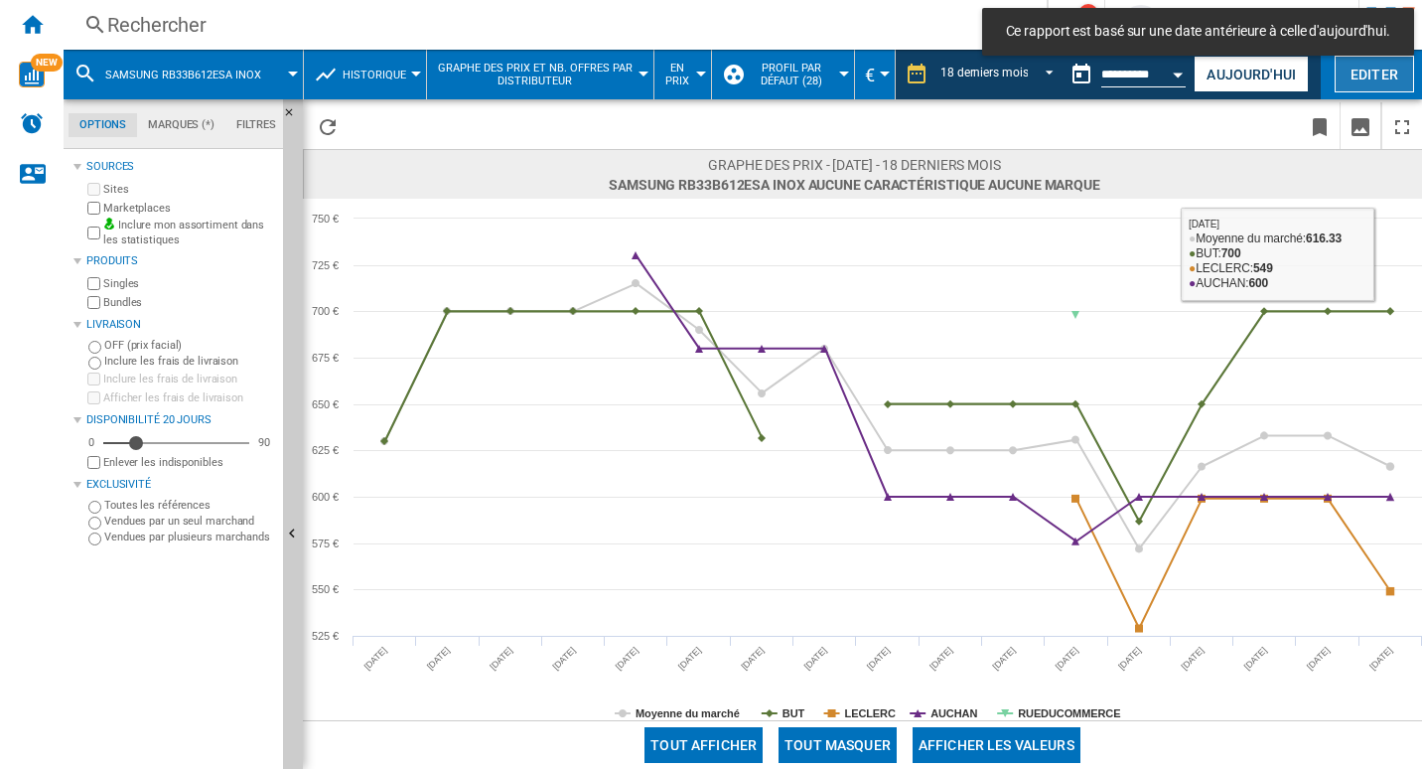
click at [1395, 82] on button "Editer" at bounding box center [1374, 74] width 79 height 37
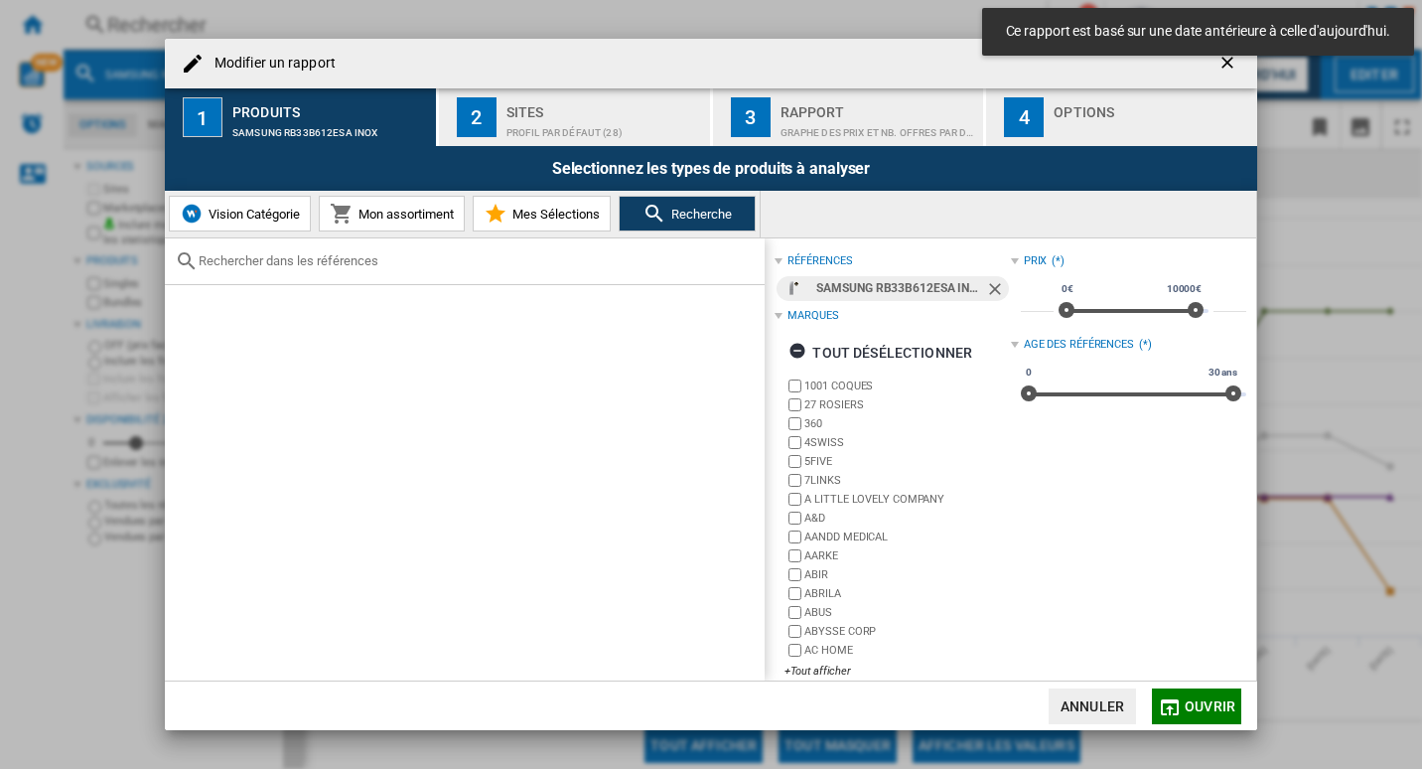
click at [586, 133] on div "Profil par défaut (28)" at bounding box center [605, 127] width 196 height 21
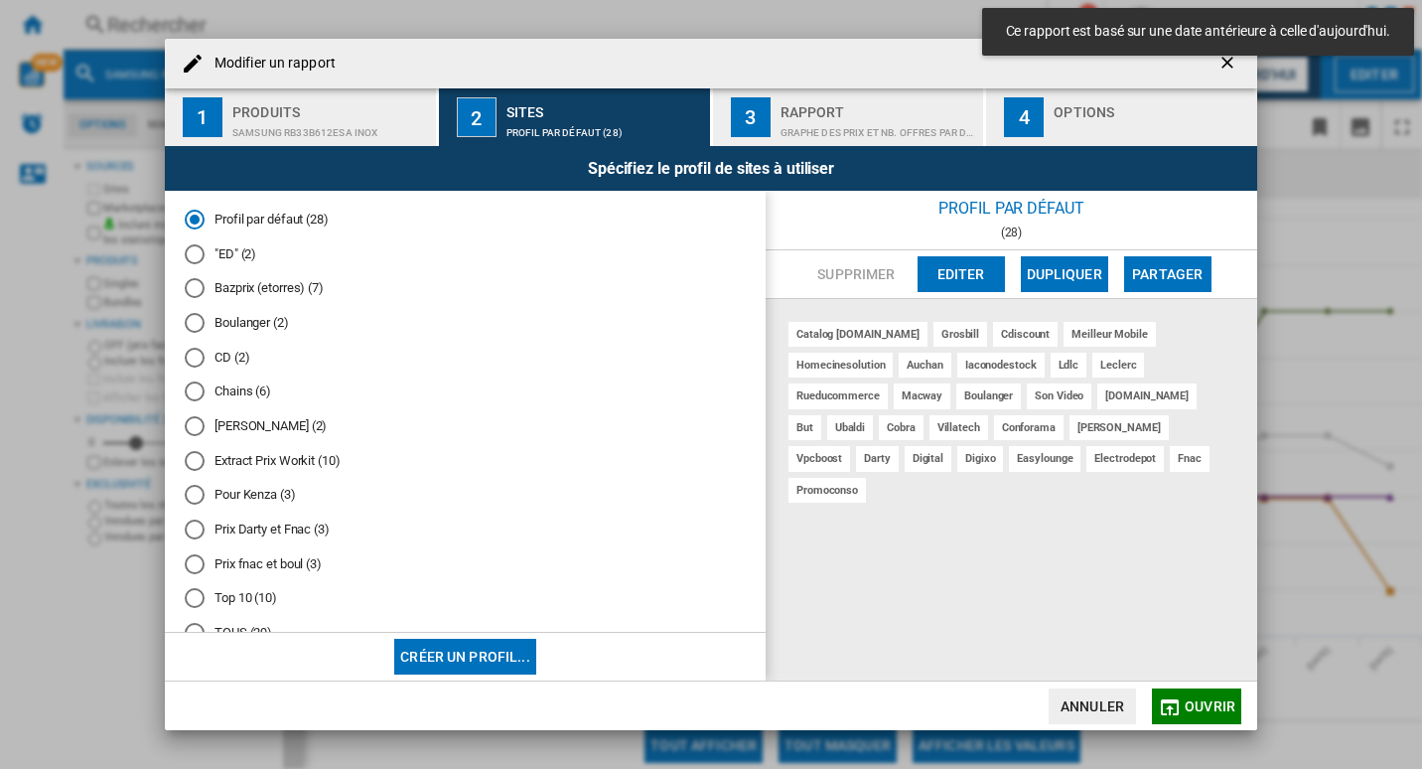
click at [277, 214] on md-radio-button "Profil par défaut (28)" at bounding box center [465, 220] width 561 height 19
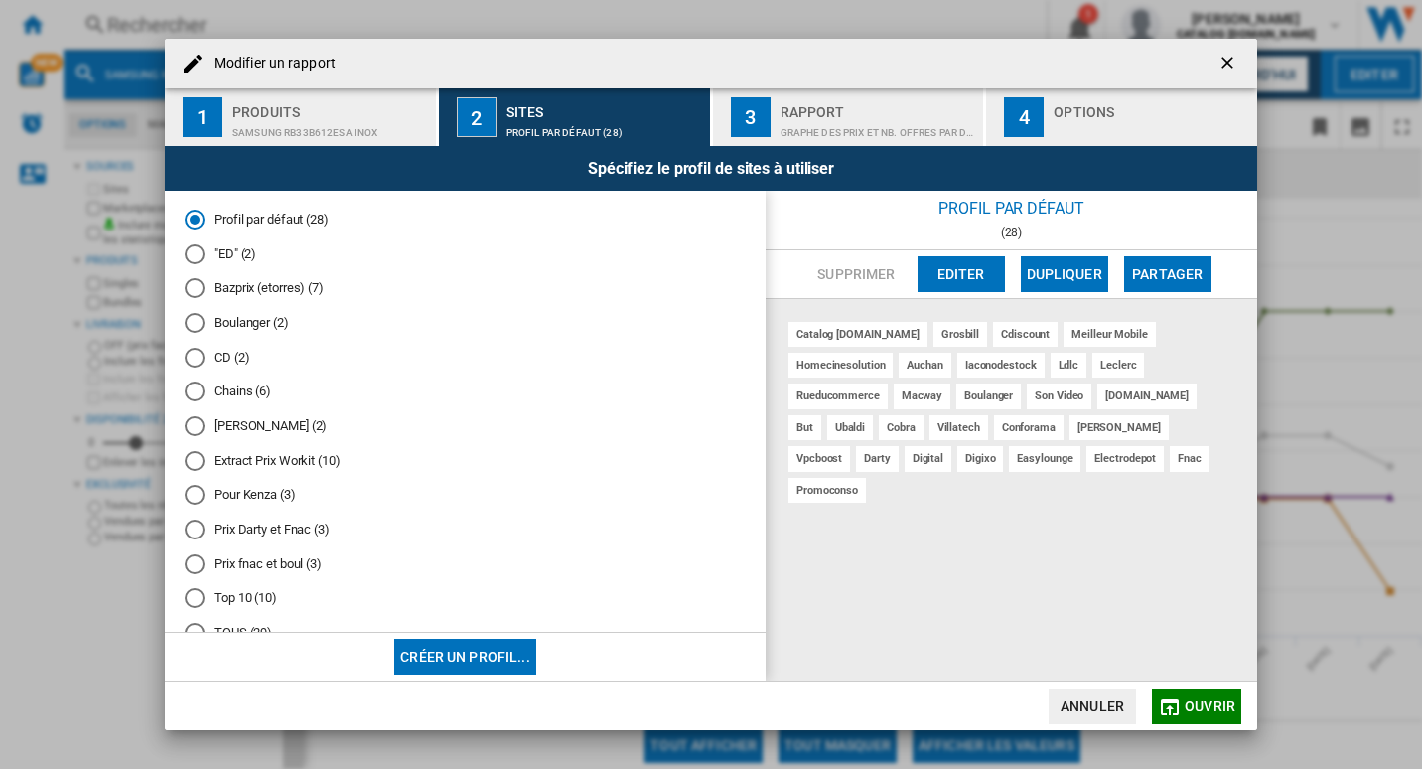
click at [1212, 705] on span "Ouvrir" at bounding box center [1210, 706] width 51 height 16
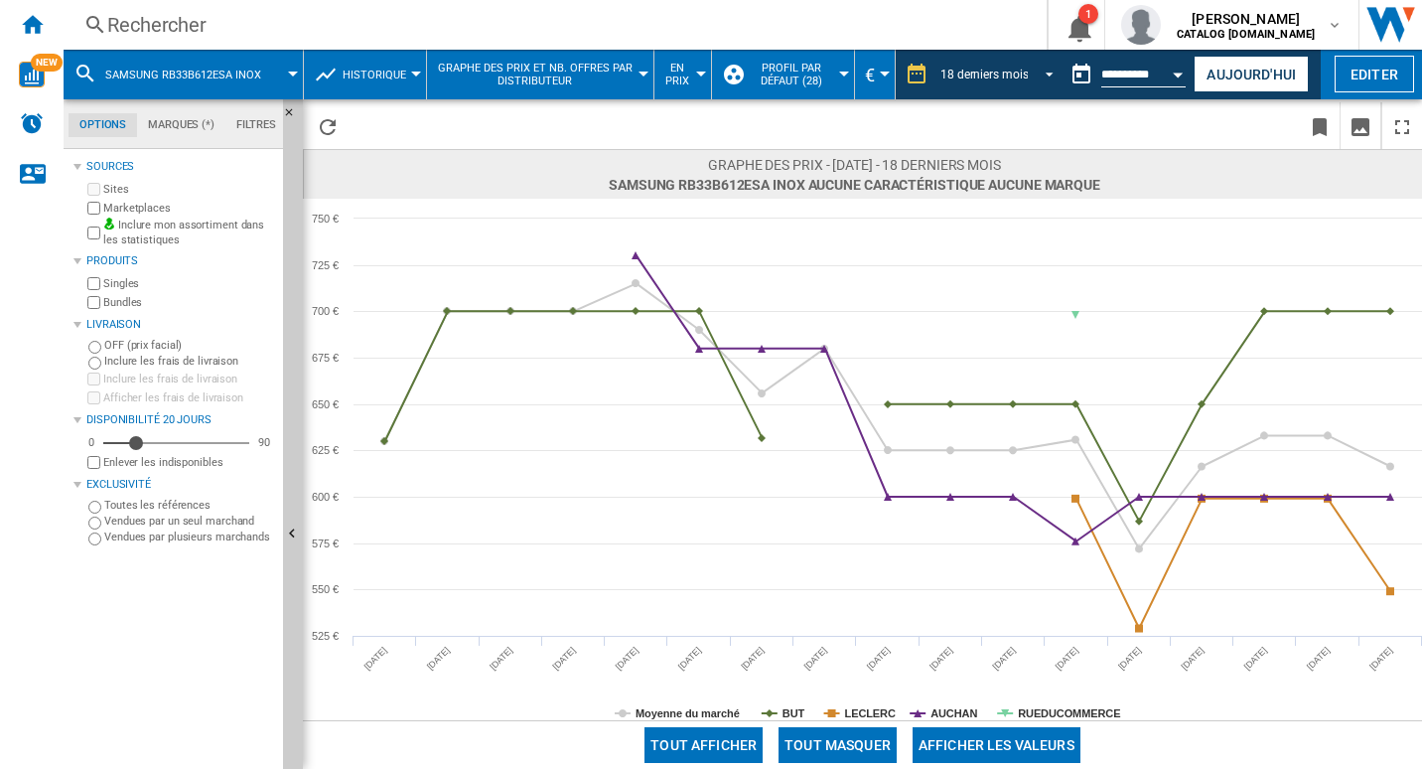
click at [949, 84] on md-select-value "18 derniers mois" at bounding box center [1000, 75] width 123 height 30
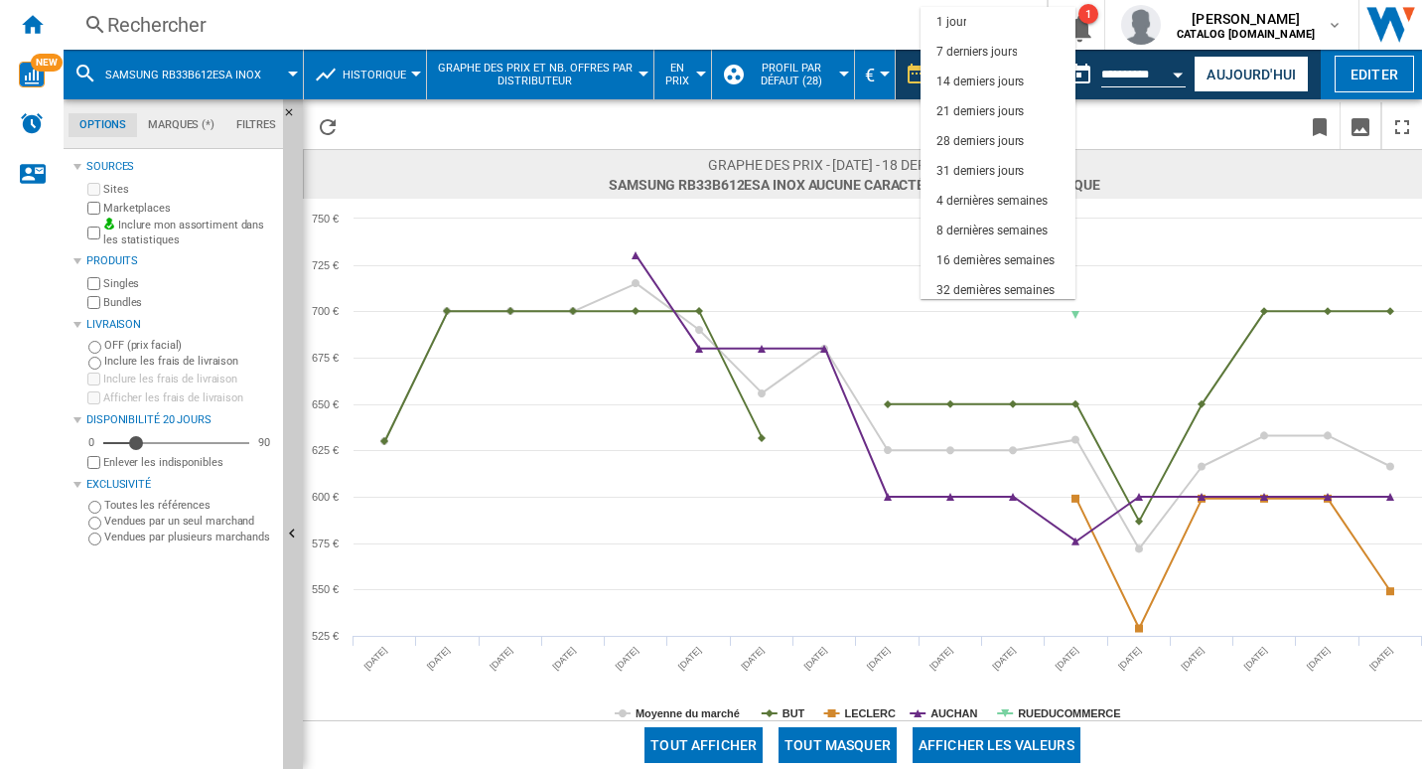
scroll to position [125, 0]
click at [992, 42] on div "31 derniers jours" at bounding box center [980, 46] width 87 height 17
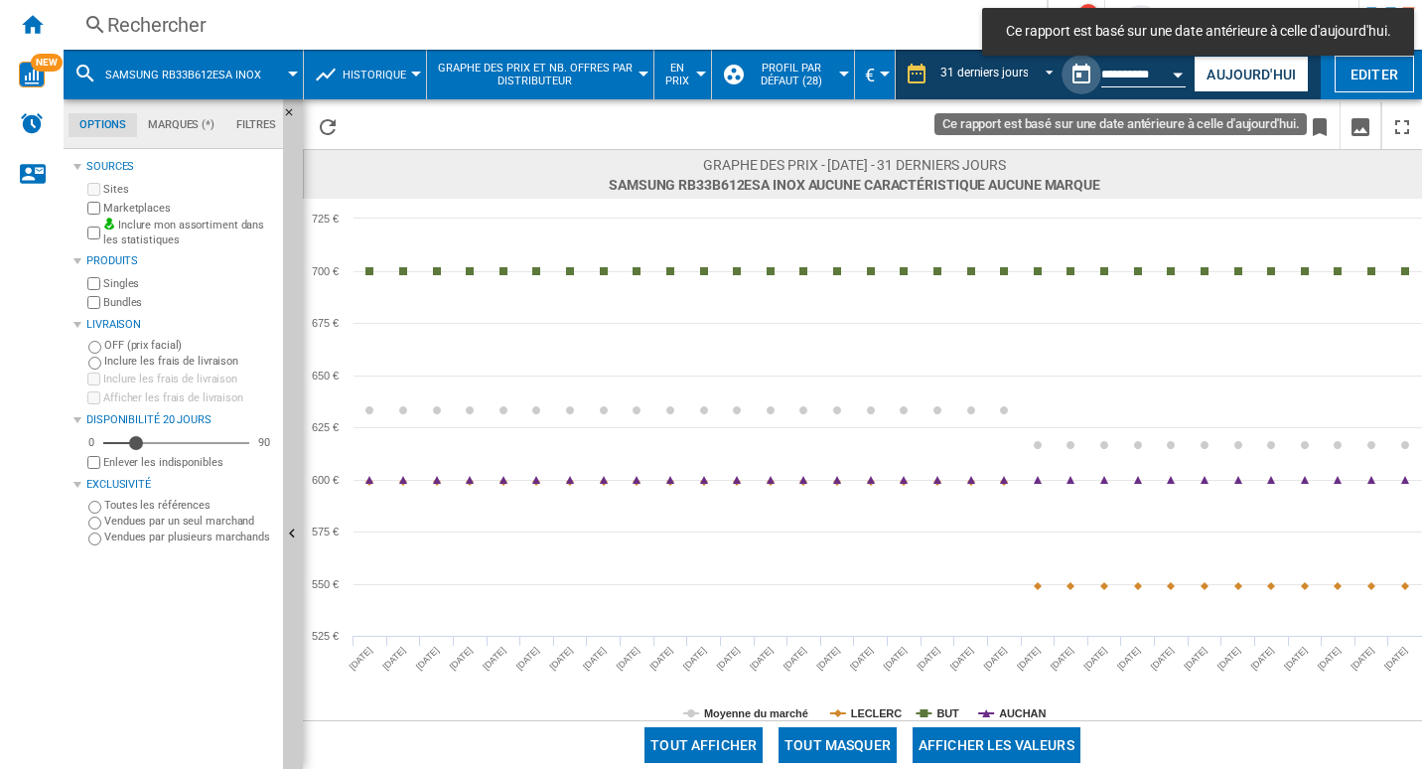
click at [1078, 80] on button "Ce rapport est basé sur une date antérieure à celle d'aujourd'hui." at bounding box center [1082, 75] width 40 height 40
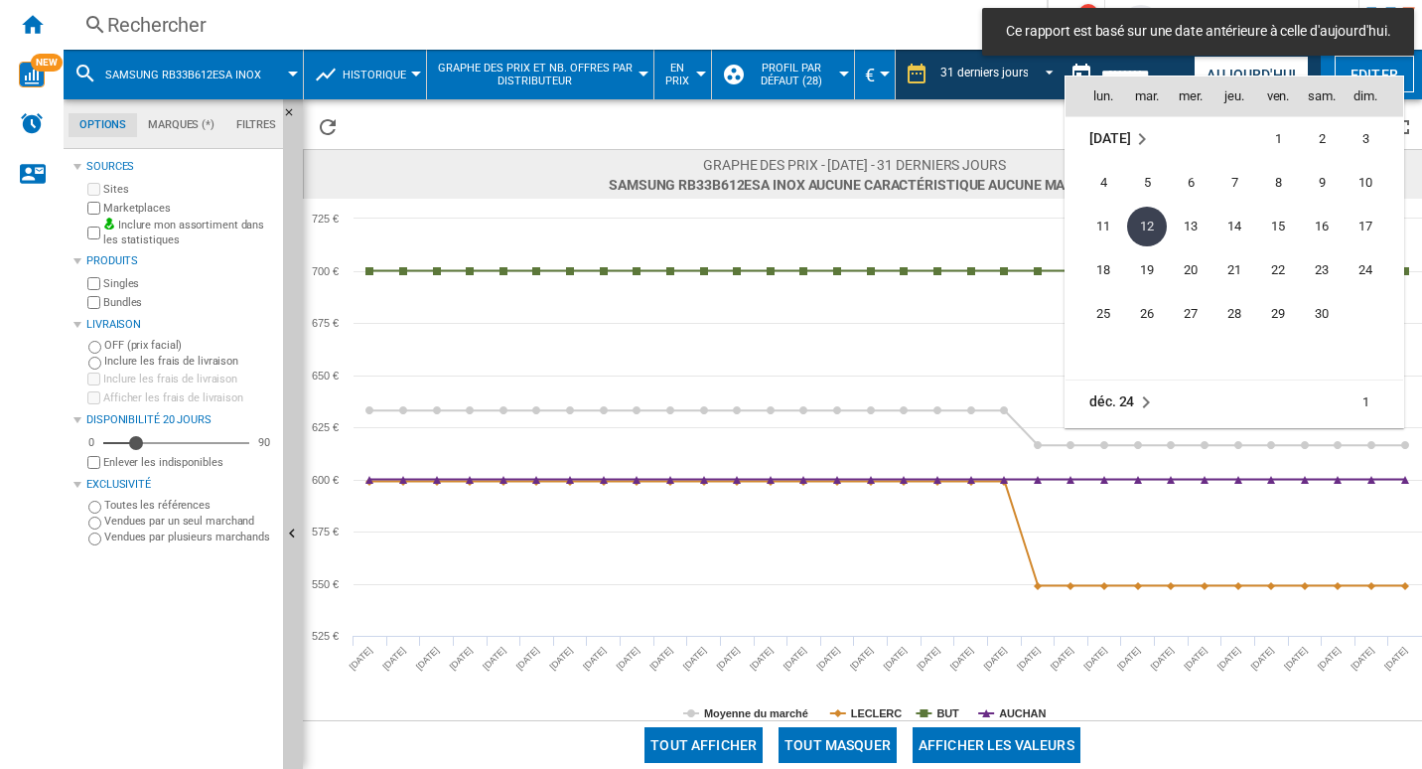
scroll to position [6182, 0]
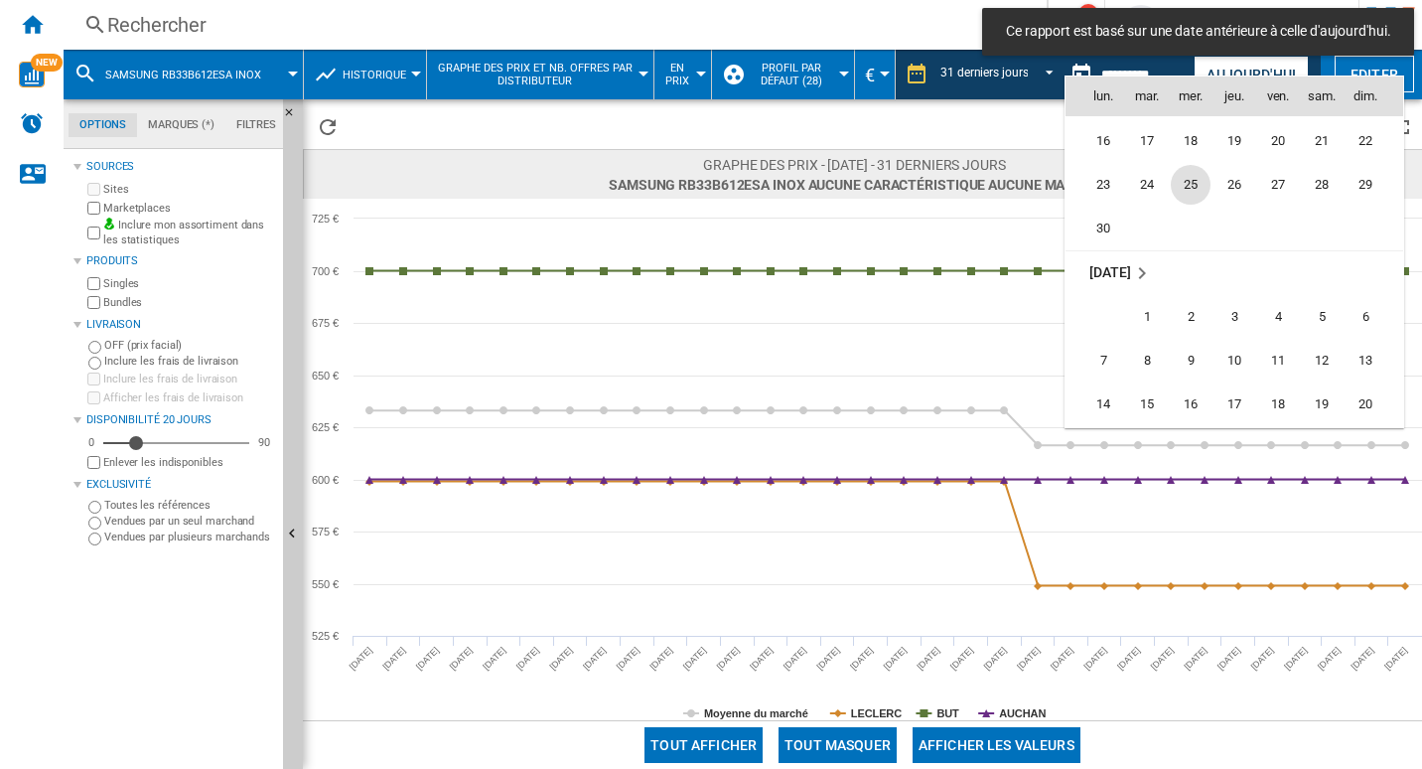
click at [1191, 188] on span "25" at bounding box center [1191, 185] width 40 height 40
type input "**********"
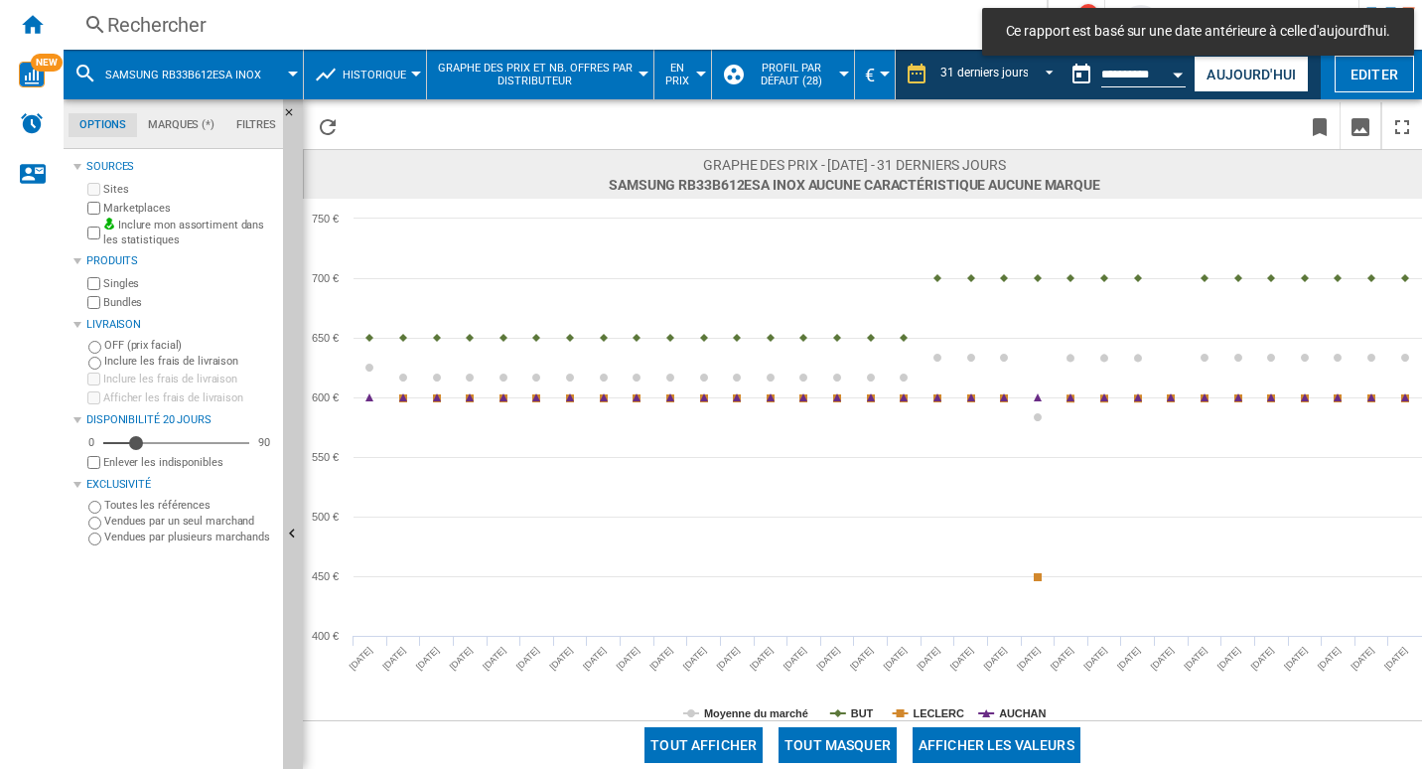
click at [933, 71] on div "31 derniers jours 1 jour 7 derniers jours 14 derniers jours 21 derniers jours 2…" at bounding box center [995, 75] width 133 height 33
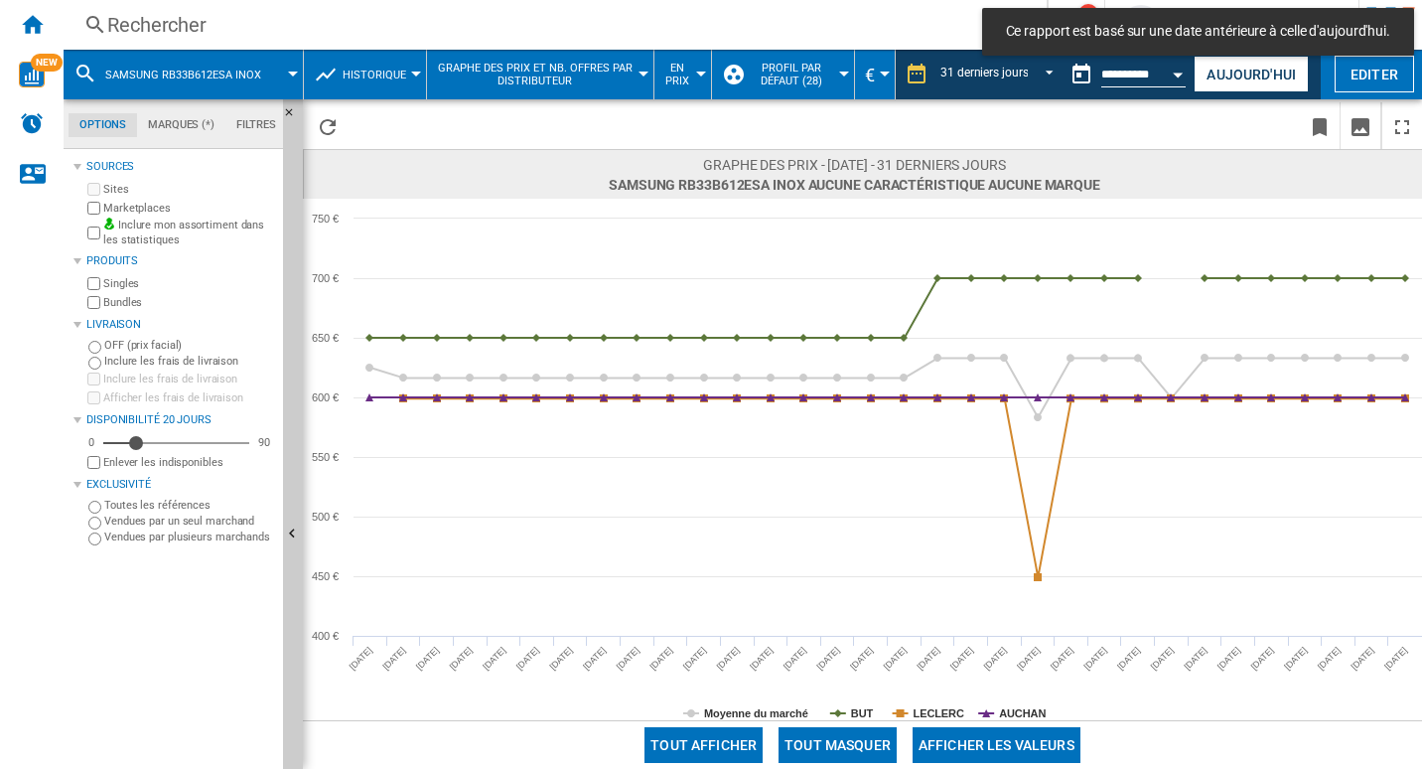
click at [923, 70] on ng-md-icon at bounding box center [917, 74] width 24 height 24
click at [357, 22] on div "Rechercher" at bounding box center [551, 25] width 888 height 28
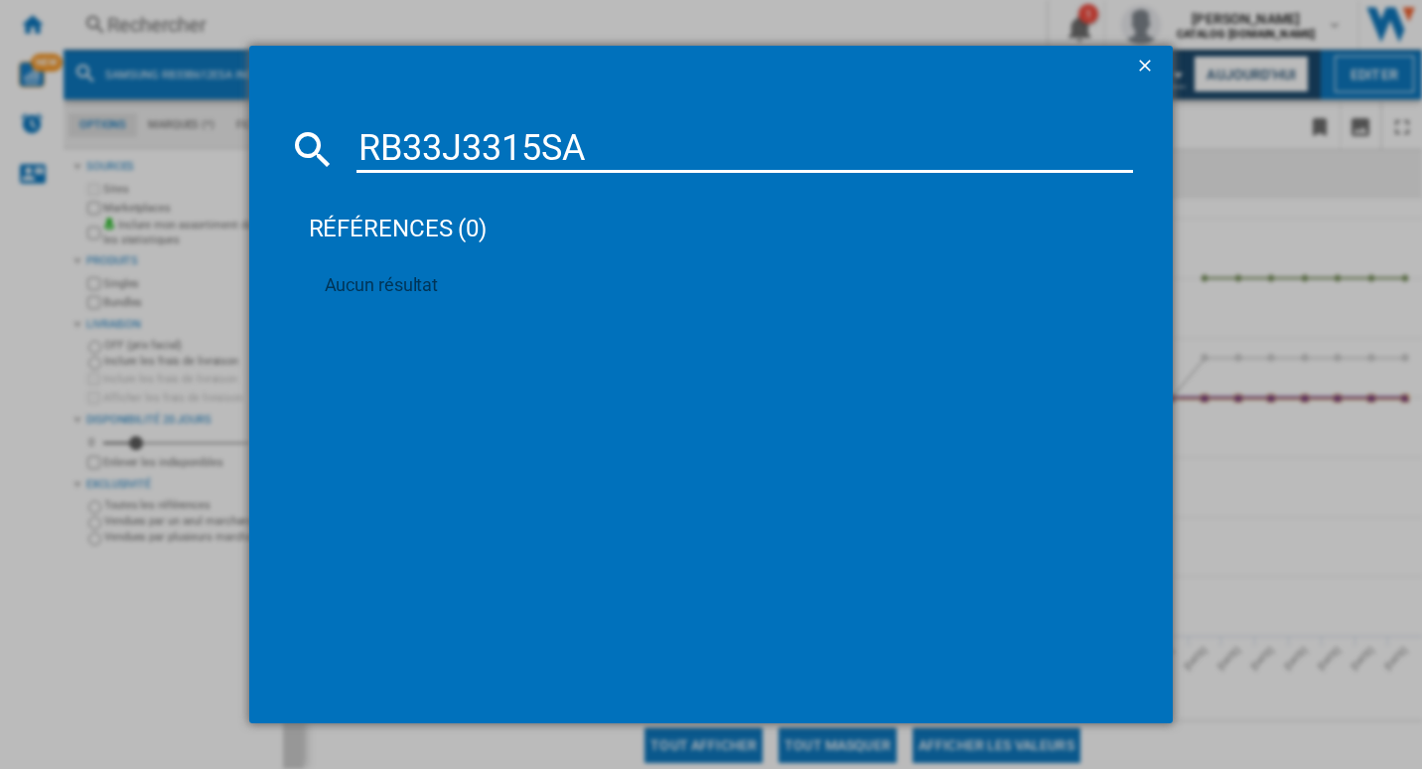
type input "RB33J3315SA"
